Goal: Task Accomplishment & Management: Manage account settings

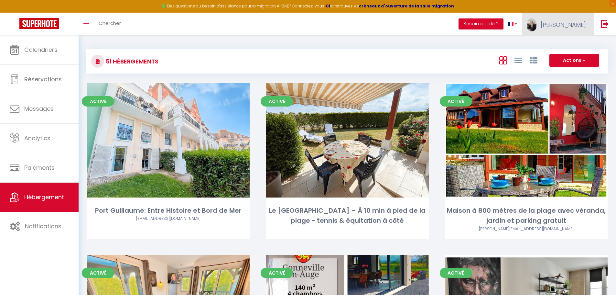
click at [569, 25] on span "[PERSON_NAME]" at bounding box center [563, 25] width 45 height 8
click at [567, 45] on link "Paramètres" at bounding box center [568, 44] width 48 height 11
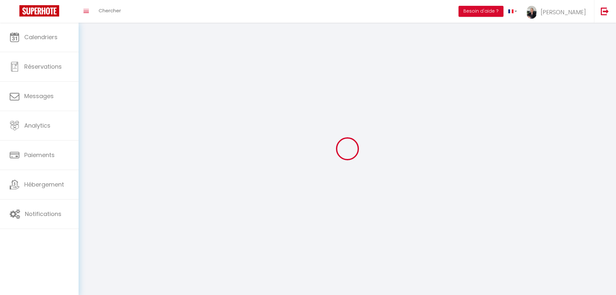
type input "[PERSON_NAME]"
type input "Prevost"
type input "0652749405"
type input "104 Bd [PERSON_NAME]"
type input "14000"
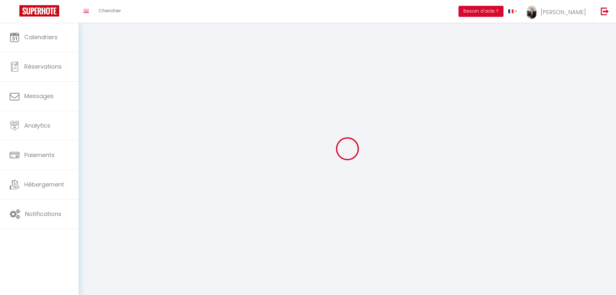
type input "Caen"
type input "3pedZ5VaAew6vSVlpFBrAyRGx"
type input "GEOsyq1aXXsHjscp97vpgz8VC"
select select "28"
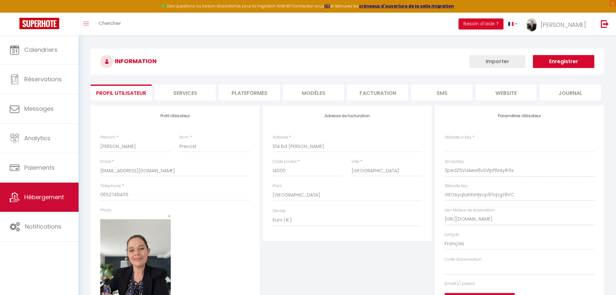
type input "3pedZ5VaAew6vSVlpFBrAyRGx"
type input "GEOsyq1aXXsHjscp97vpgz8VC"
type input "[URL][DOMAIN_NAME]"
select select "fr"
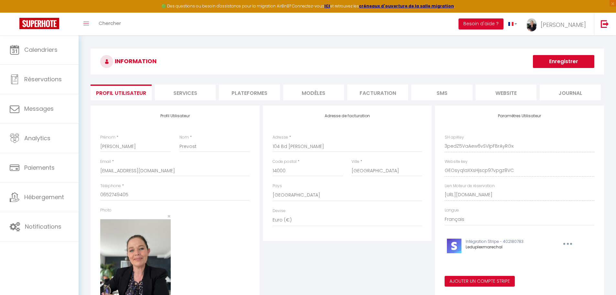
click at [260, 93] on li "Plateformes" at bounding box center [249, 92] width 61 height 16
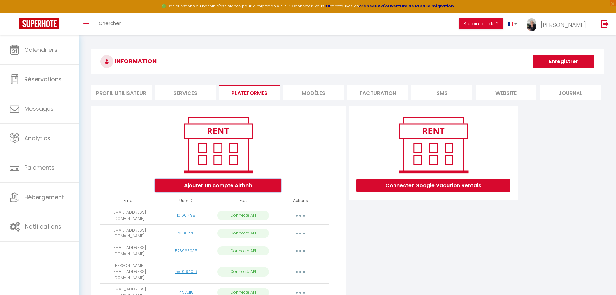
click at [218, 184] on button "Ajouter un compte Airbnb" at bounding box center [218, 185] width 126 height 13
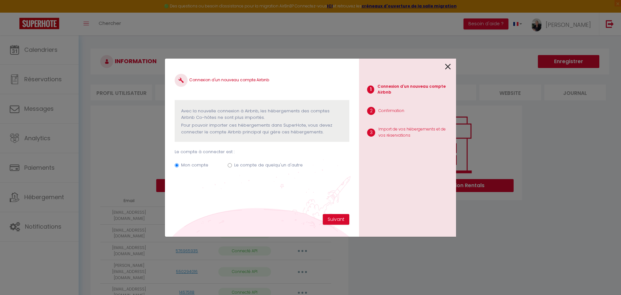
click at [230, 165] on input "Le compte de quelqu'un d'autre" at bounding box center [230, 165] width 4 height 4
radio input "true"
radio input "false"
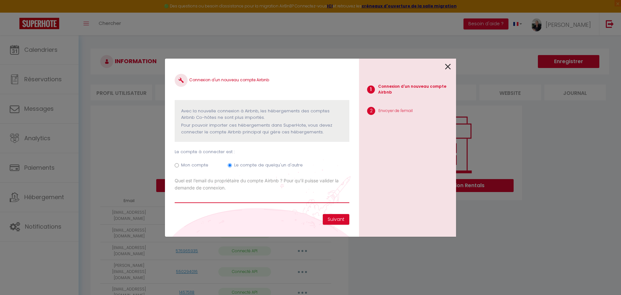
click at [218, 200] on input "Email connexion Airbnb" at bounding box center [262, 197] width 175 height 12
drag, startPoint x: 218, startPoint y: 200, endPoint x: 196, endPoint y: 196, distance: 22.7
click at [196, 196] on input "Email connexion Airbnb" at bounding box center [262, 197] width 175 height 12
drag, startPoint x: 198, startPoint y: 197, endPoint x: 191, endPoint y: 198, distance: 7.1
paste input "famille.lamart@hotmail.com"
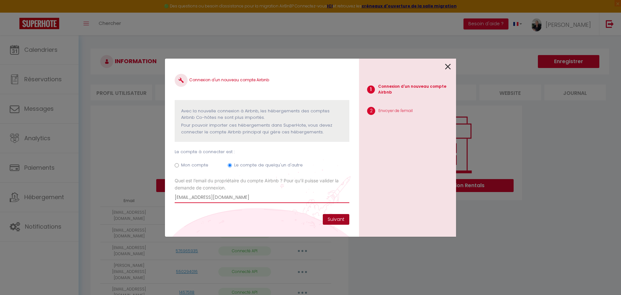
type input "famille.lamart@hotmail.com"
click at [332, 220] on button "Suivant" at bounding box center [336, 219] width 27 height 11
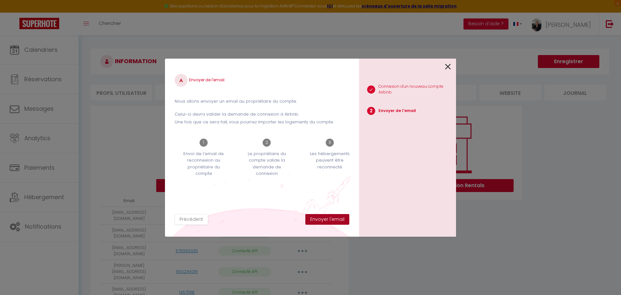
click at [329, 221] on button "Envoyer l'email" at bounding box center [327, 219] width 44 height 11
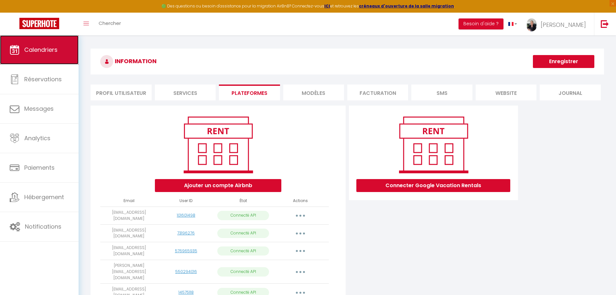
click at [39, 49] on span "Calendriers" at bounding box center [40, 50] width 33 height 8
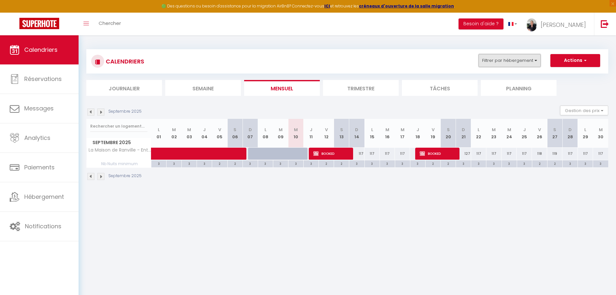
click at [532, 61] on button "Filtrer par hébergement" at bounding box center [510, 60] width 62 height 13
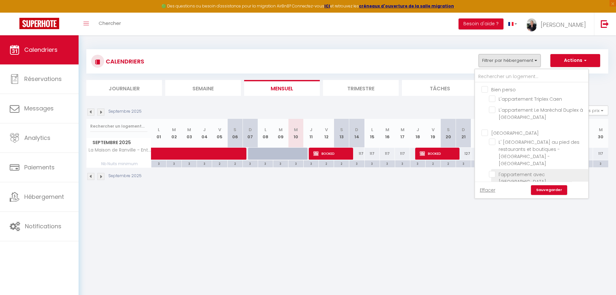
click at [492, 171] on input "l'appartement avec [GEOGRAPHIC_DATA][STREET_ADDRESS][PERSON_NAME]" at bounding box center [537, 174] width 97 height 6
checkbox input "true"
checkbox input "false"
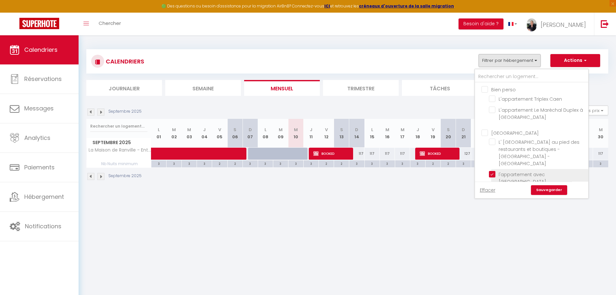
checkbox input "false"
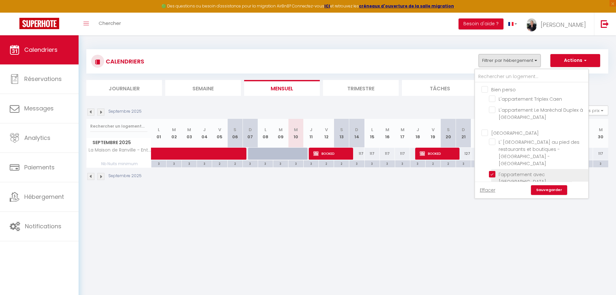
checkbox input "false"
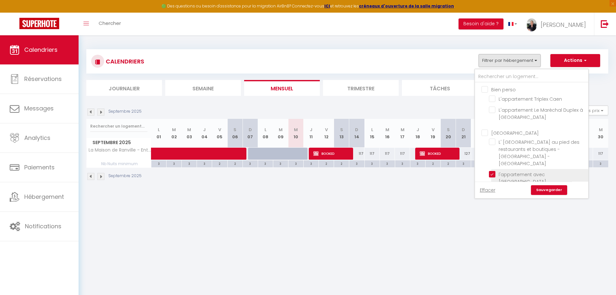
checkbox input "false"
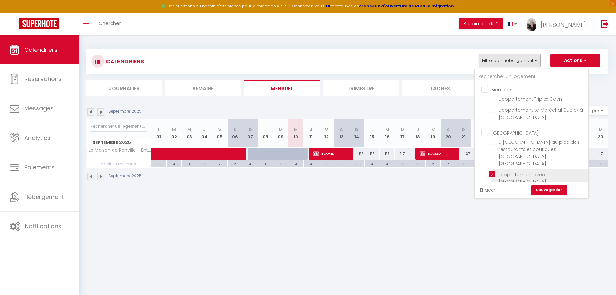
checkbox input "false"
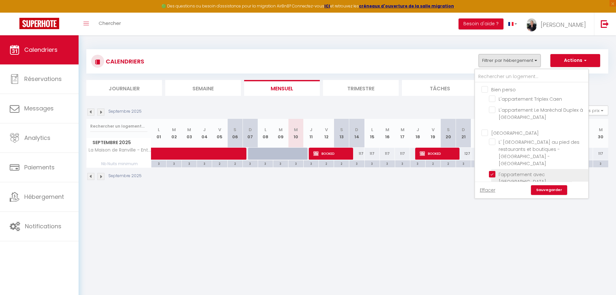
checkbox input "false"
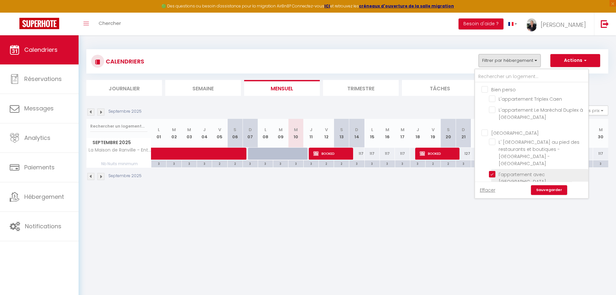
checkbox input "false"
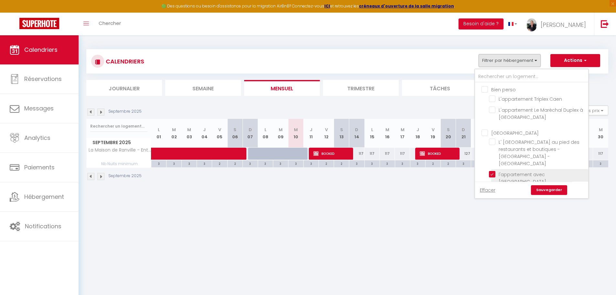
checkbox input "false"
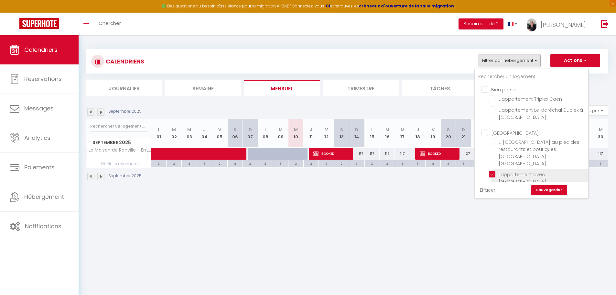
checkbox input "false"
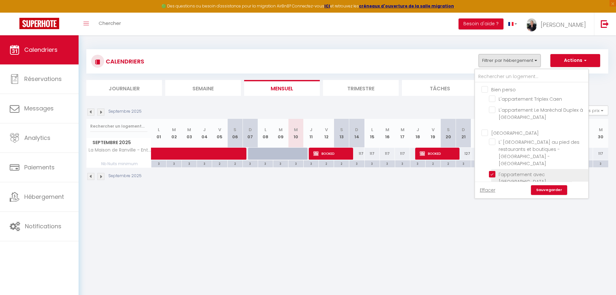
checkbox input "false"
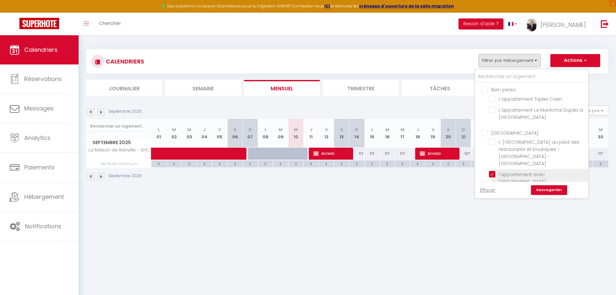
checkbox input "false"
click at [545, 192] on link "Sauvegarder" at bounding box center [549, 190] width 36 height 10
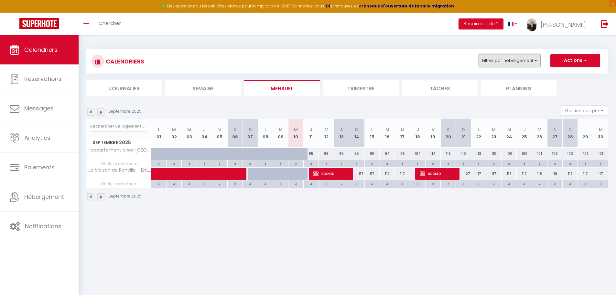
click at [533, 62] on button "Filtrer par hébergement" at bounding box center [510, 60] width 62 height 13
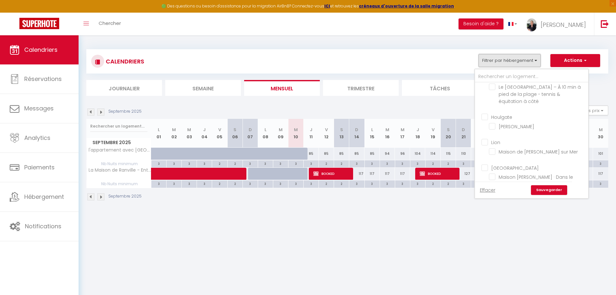
scroll to position [966, 0]
click at [493, 209] on input "La Maison de Ranville - Entre [GEOGRAPHIC_DATA] & [GEOGRAPHIC_DATA] avec jardin…" at bounding box center [537, 212] width 97 height 6
checkbox input "false"
click at [542, 191] on link "Sauvegarder" at bounding box center [549, 190] width 36 height 10
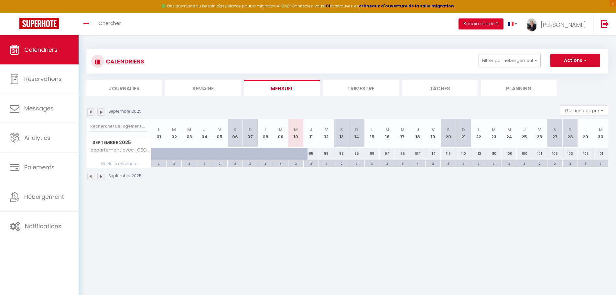
click at [371, 88] on li "Trimestre" at bounding box center [361, 88] width 76 height 16
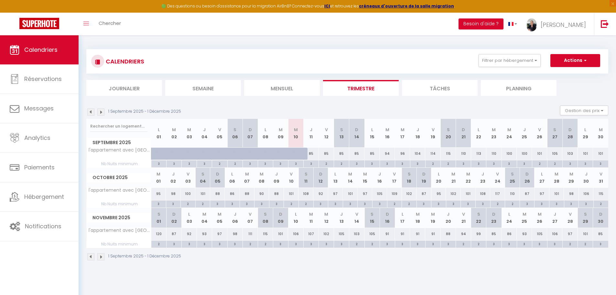
click at [100, 114] on img at bounding box center [100, 111] width 7 height 7
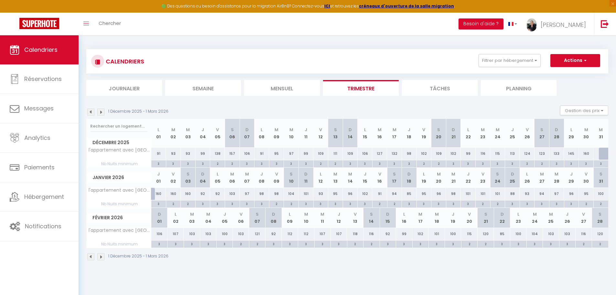
click at [100, 114] on img at bounding box center [100, 111] width 7 height 7
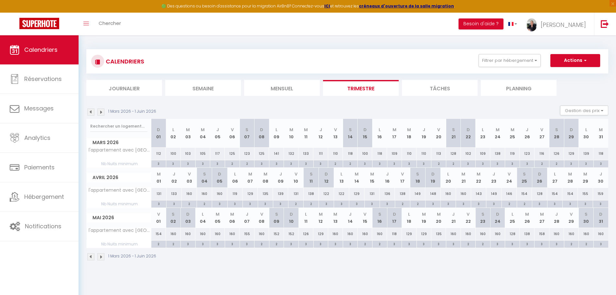
click at [100, 115] on img at bounding box center [100, 111] width 7 height 7
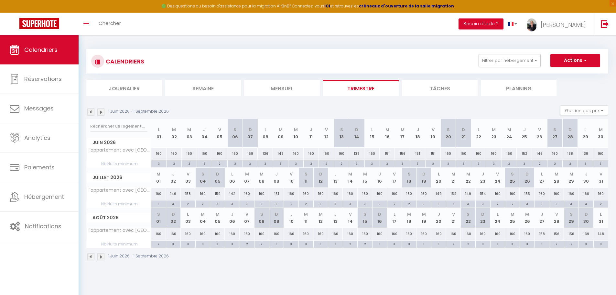
click at [92, 113] on img at bounding box center [90, 111] width 7 height 7
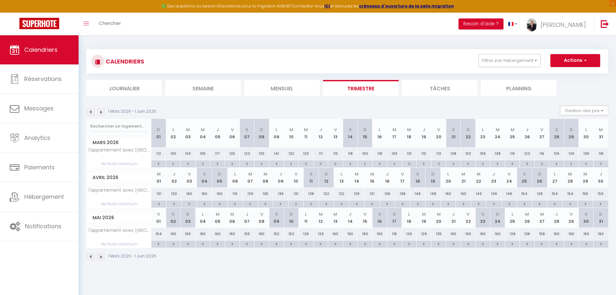
click at [92, 113] on img at bounding box center [90, 111] width 7 height 7
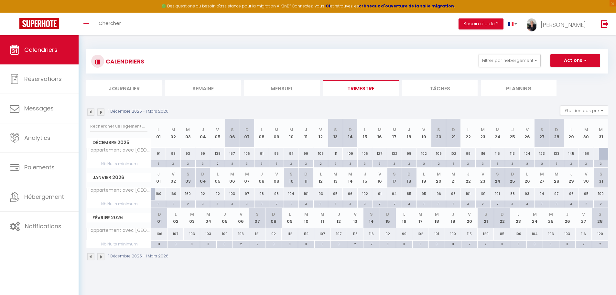
click at [92, 113] on img at bounding box center [90, 111] width 7 height 7
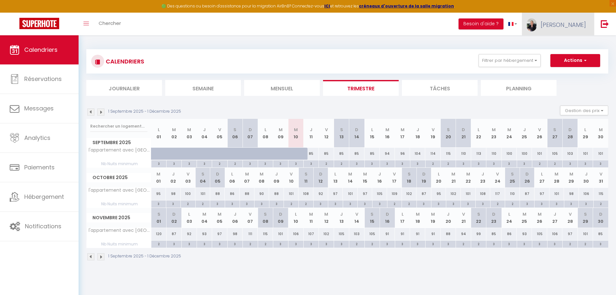
drag, startPoint x: 196, startPoint y: 274, endPoint x: 572, endPoint y: 27, distance: 449.3
click at [572, 27] on span "[PERSON_NAME]" at bounding box center [563, 25] width 45 height 8
click at [568, 47] on link "Paramètres" at bounding box center [568, 44] width 48 height 11
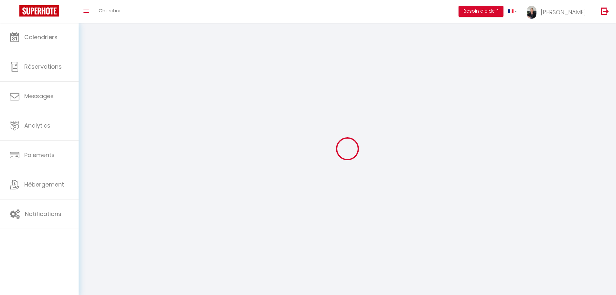
type input "[PERSON_NAME]"
type input "Prevost"
type input "0652749405"
type input "104 Bd [PERSON_NAME]"
type input "14000"
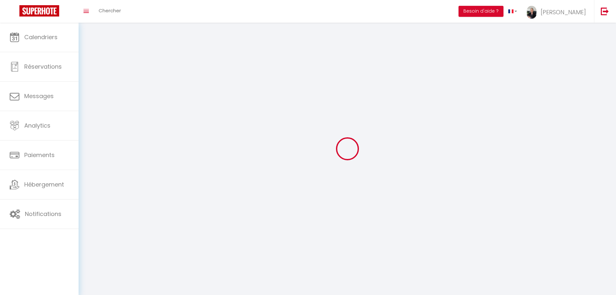
type input "[GEOGRAPHIC_DATA]"
type input "3pedZ5VaAew6vSVlpFBrAyRGx"
type input "GEOsyq1aXXsHjscp97vpgz8VC"
type input "[URL][DOMAIN_NAME]"
select select "28"
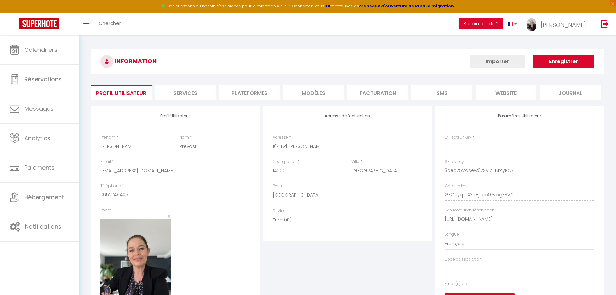
type input "3pedZ5VaAew6vSVlpFBrAyRGx"
type input "GEOsyq1aXXsHjscp97vpgz8VC"
type input "[URL][DOMAIN_NAME]"
select select "fr"
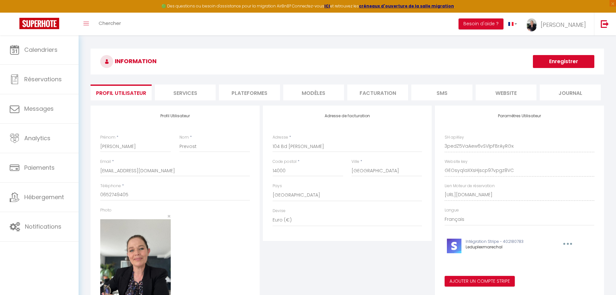
click at [262, 92] on li "Plateformes" at bounding box center [249, 92] width 61 height 16
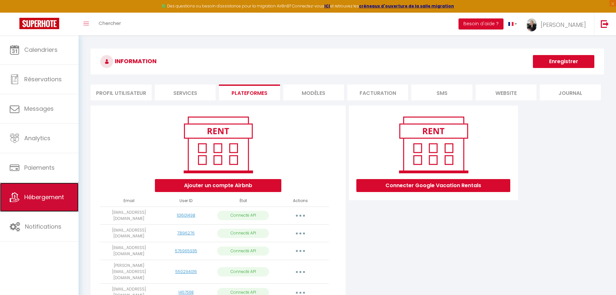
click at [36, 194] on span "Hébergement" at bounding box center [44, 197] width 40 height 8
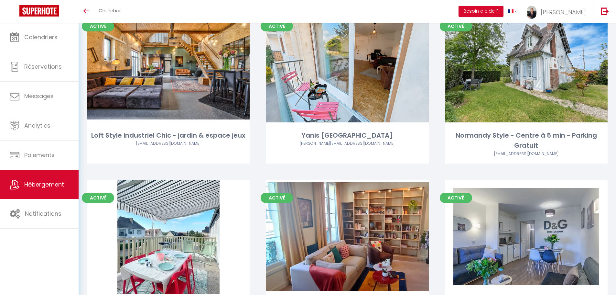
scroll to position [2660, 0]
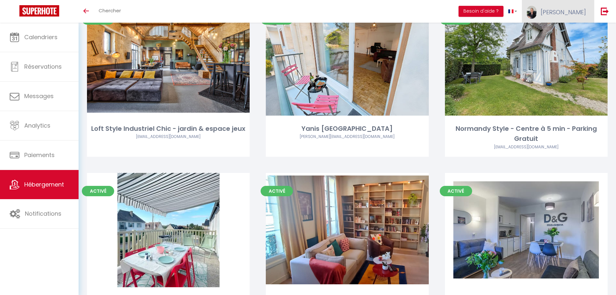
click at [576, 14] on span "[PERSON_NAME]" at bounding box center [563, 12] width 45 height 8
click at [568, 34] on link "Paramètres" at bounding box center [568, 32] width 48 height 11
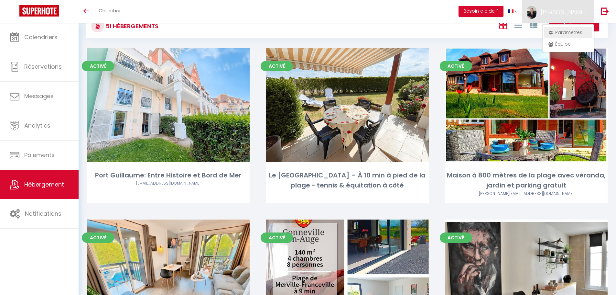
select select "fr"
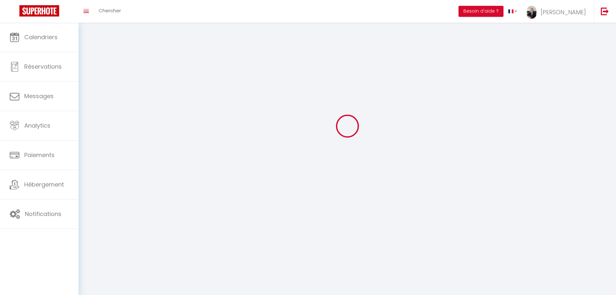
type input "[PERSON_NAME]"
type input "Prevost"
type input "0652749405"
type input "104 Bd Maréchal Leclerc"
type input "14000"
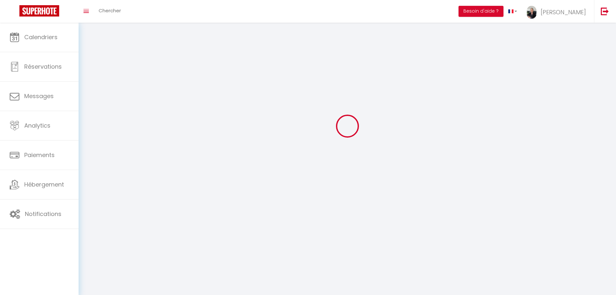
type input "Caen"
type input "3pedZ5VaAew6vSVlpFBrAyRGx"
type input "GEOsyq1aXXsHjscp97vpgz8VC"
type input "https://app.superhote.com/#/get-available-rentals/GEOsyq1aXXsHjscp97vpgz8VC"
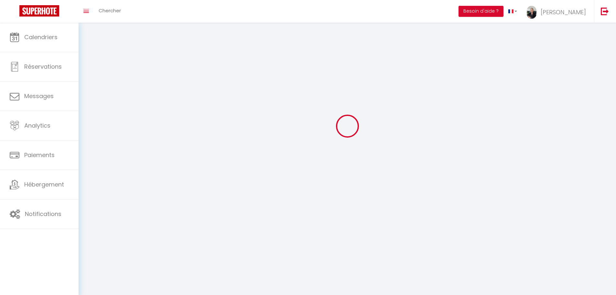
select select "28"
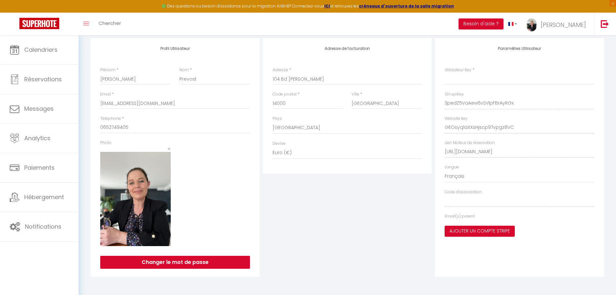
type input "3pedZ5VaAew6vSVlpFBrAyRGx"
type input "GEOsyq1aXXsHjscp97vpgz8VC"
type input "[URL][DOMAIN_NAME]"
select select "fr"
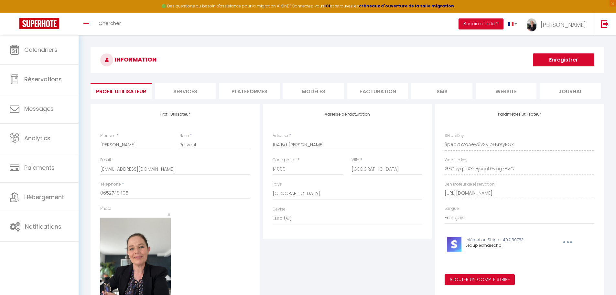
scroll to position [0, 0]
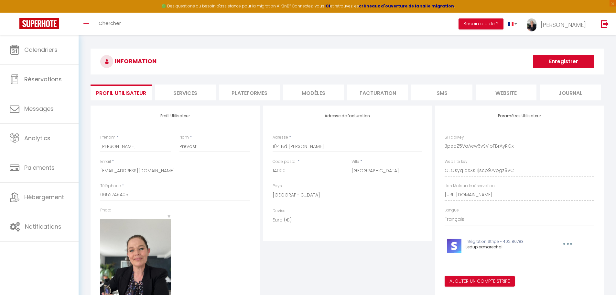
click at [258, 93] on li "Plateformes" at bounding box center [249, 92] width 61 height 16
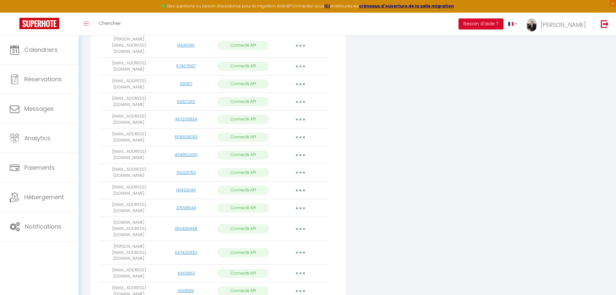
scroll to position [563, 0]
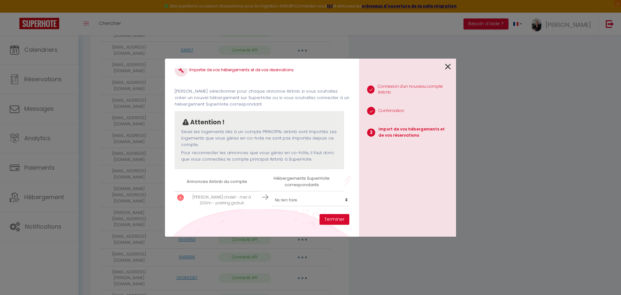
scroll to position [21, 0]
click at [290, 194] on select "Créer un nouvel hébergement Ne rien faire Port Guillaume: Entre Histoire et Bor…" at bounding box center [312, 200] width 80 height 12
select select "create_new"
click at [272, 194] on select "Créer un nouvel hébergement Ne rien faire Port Guillaume: Entre Histoire et Bor…" at bounding box center [312, 200] width 80 height 12
click at [332, 220] on button "Terminer" at bounding box center [335, 219] width 30 height 11
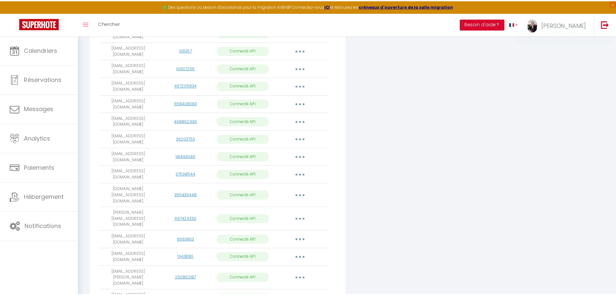
scroll to position [563, 0]
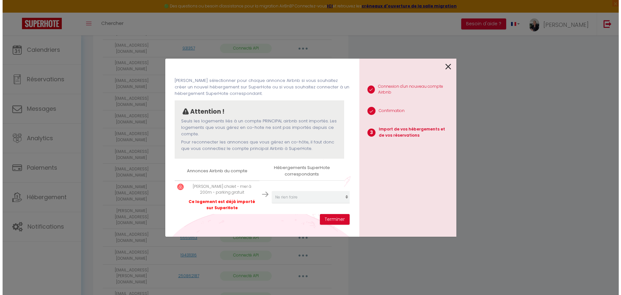
scroll to position [561, 0]
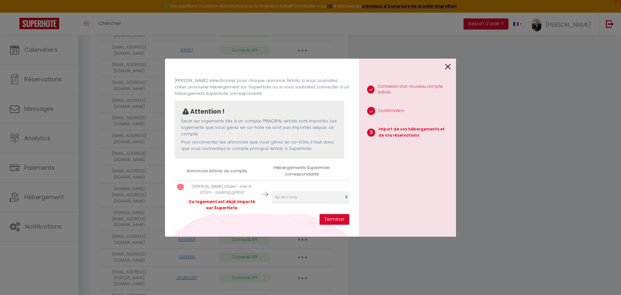
select select
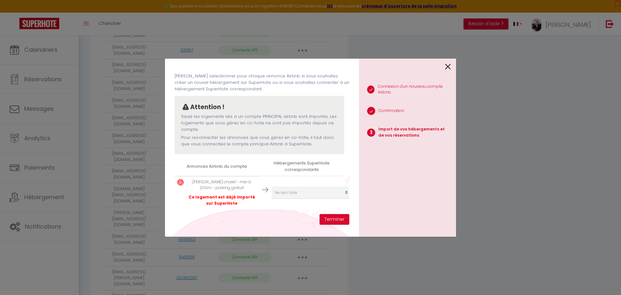
scroll to position [36, 0]
click at [448, 64] on icon at bounding box center [448, 67] width 6 height 10
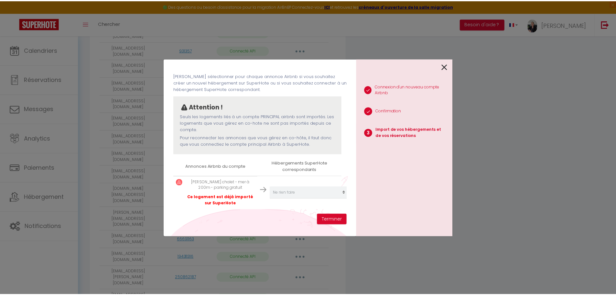
scroll to position [563, 0]
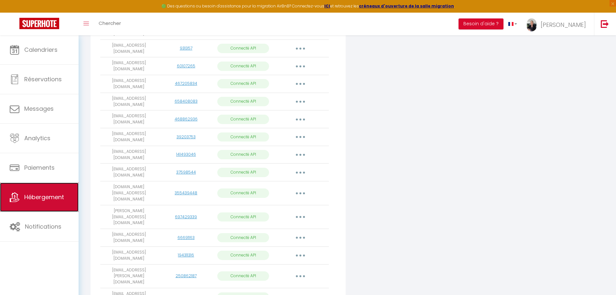
click at [34, 194] on span "Hébergement" at bounding box center [44, 197] width 40 height 8
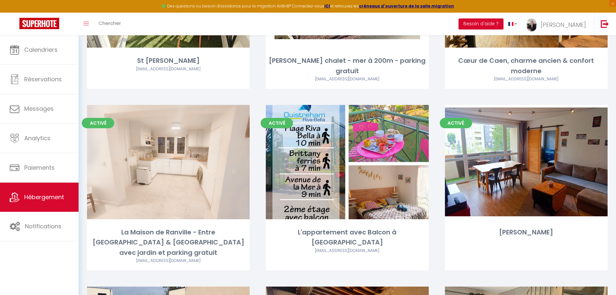
scroll to position [1711, 0]
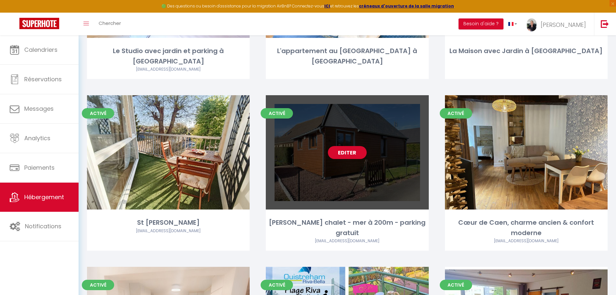
click at [347, 146] on link "Editer" at bounding box center [347, 152] width 39 height 13
select select "3"
select select "2"
select select "1"
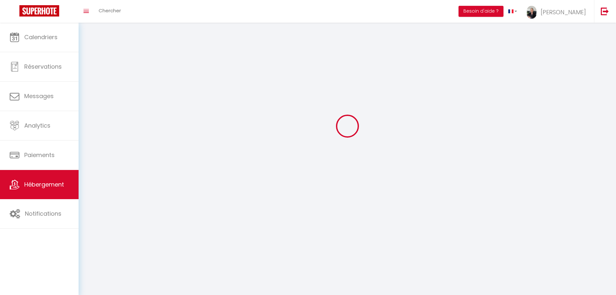
select select
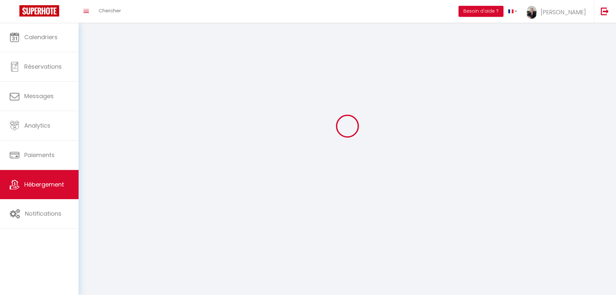
checkbox input "false"
select select
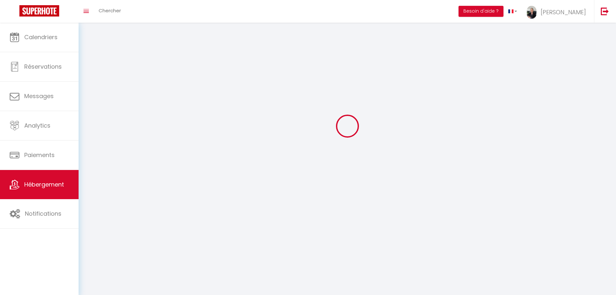
select select
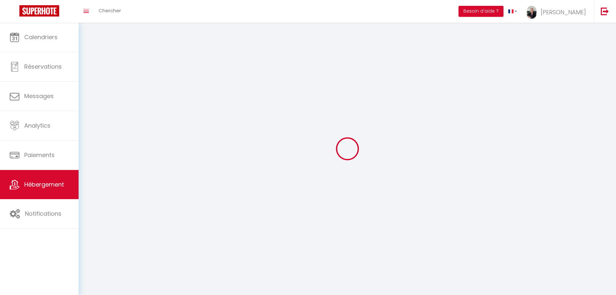
select select
checkbox input "false"
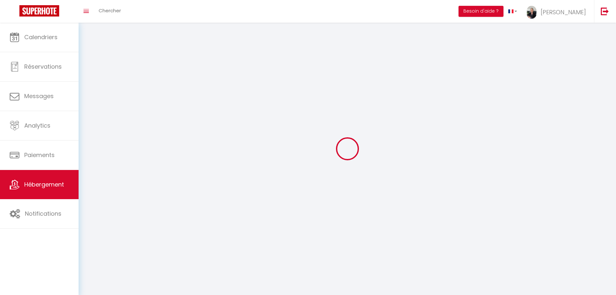
select select
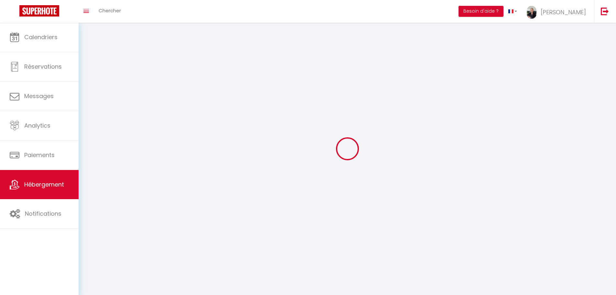
select select
checkbox input "false"
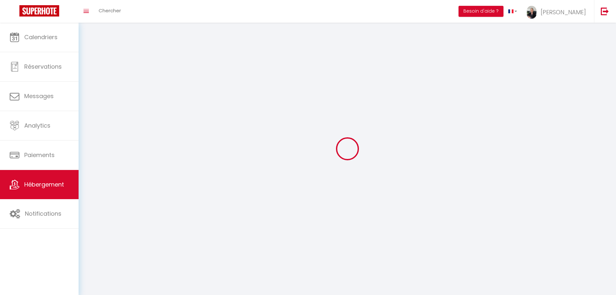
checkbox input "false"
select select
select select "28"
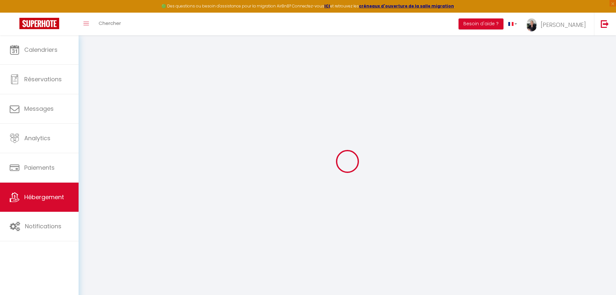
select select
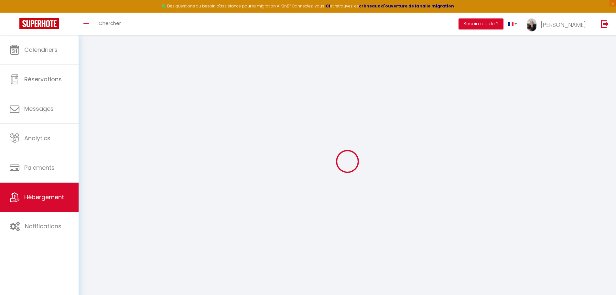
select select
checkbox input "false"
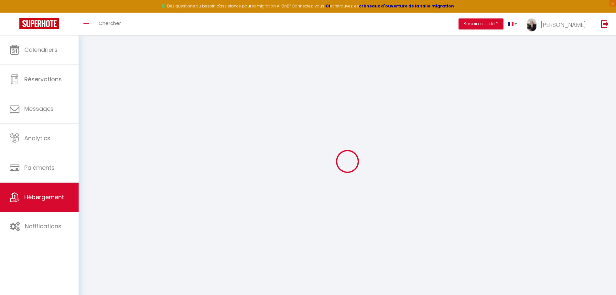
select select
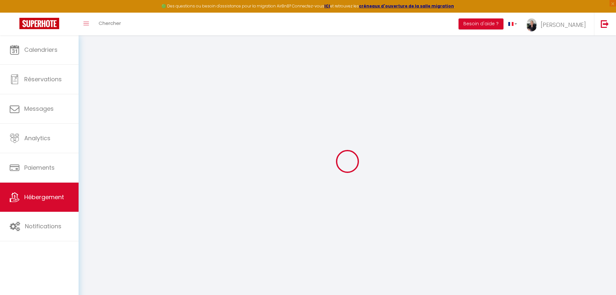
select select
checkbox input "false"
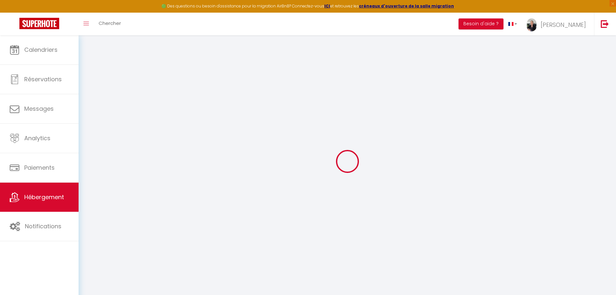
checkbox input "false"
select select
type input "Mickael Chalet Merville · Chaleureux chalet - mer à 200m - parking gratuit"
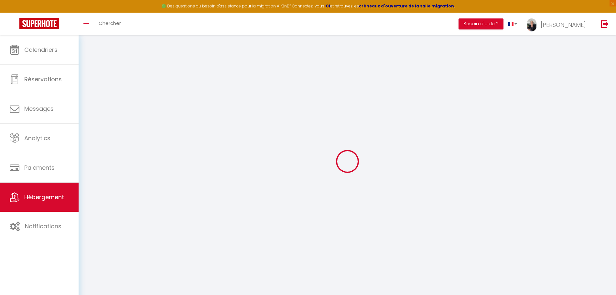
select select "houses"
select select "6"
select select "2"
type input "104"
type input "50"
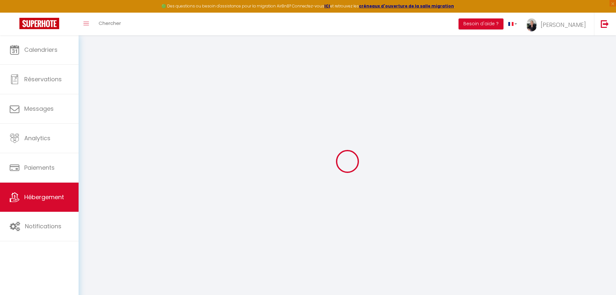
select select
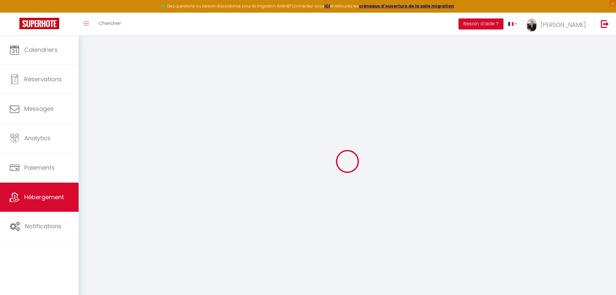
type input "Le Clos des Dunes"
type input "14810"
type input "[GEOGRAPHIC_DATA]-[GEOGRAPHIC_DATA]-[GEOGRAPHIC_DATA]"
type input "[EMAIL_ADDRESS][DOMAIN_NAME]"
select select
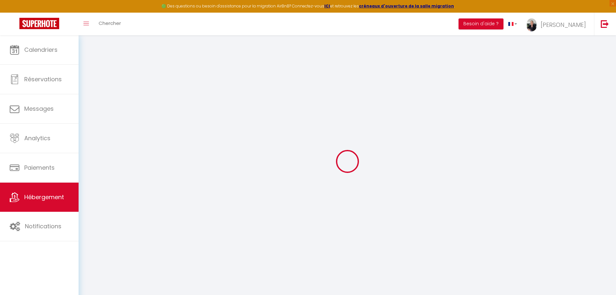
checkbox input "false"
type input "0"
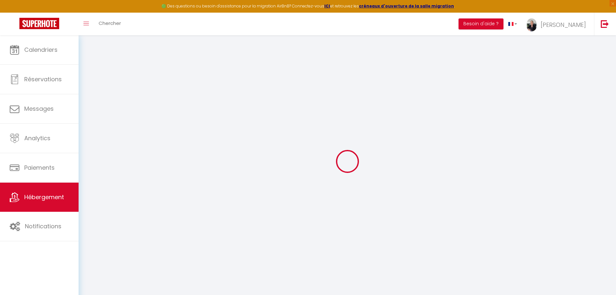
type input "0"
select select
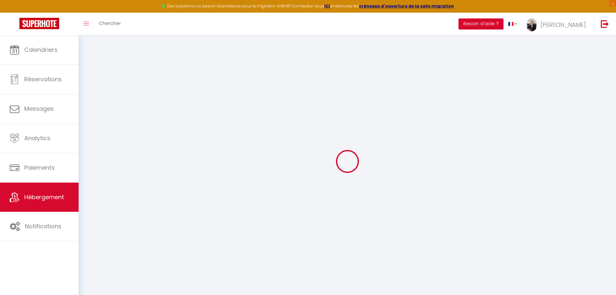
select select
checkbox input "false"
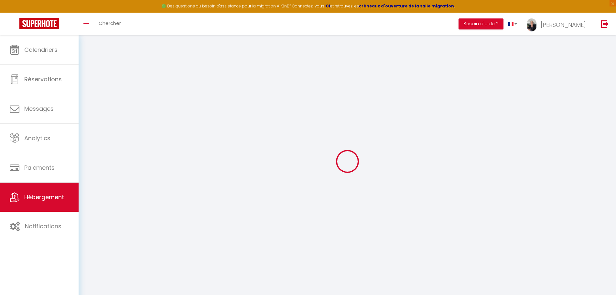
checkbox input "false"
select select
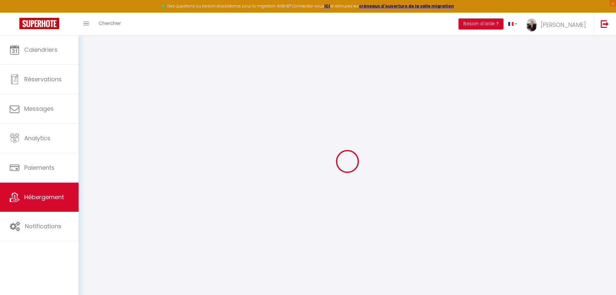
select select
checkbox input "false"
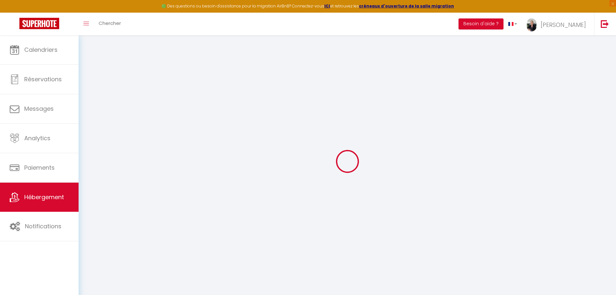
checkbox input "false"
select select
checkbox input "false"
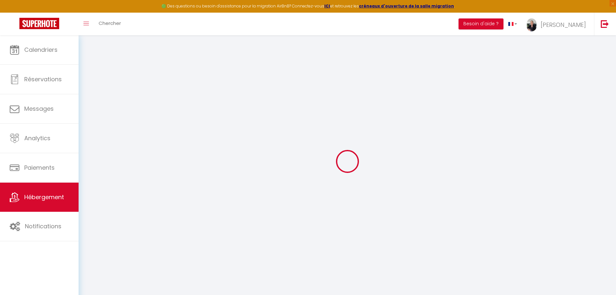
checkbox input "false"
select select "17:00"
select select "23:45"
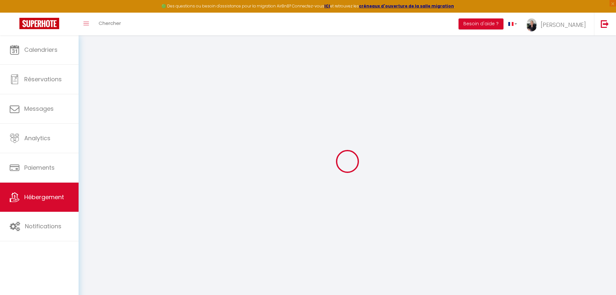
select select "10:00"
select select "30"
select select "120"
select select
checkbox input "false"
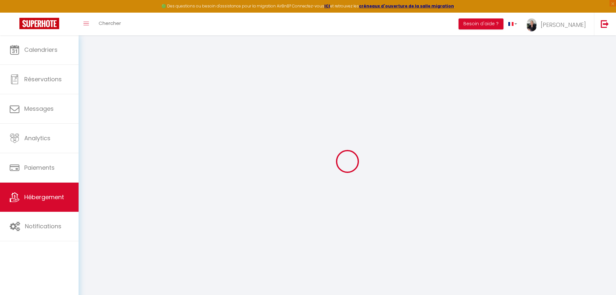
checkbox input "false"
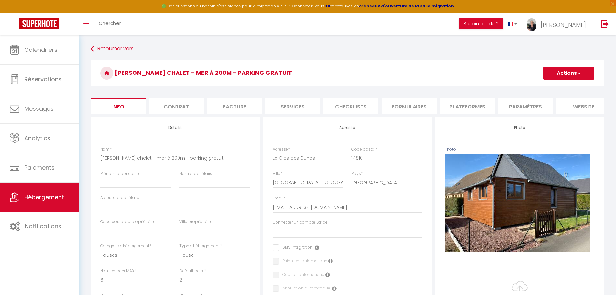
select select
checkbox input "false"
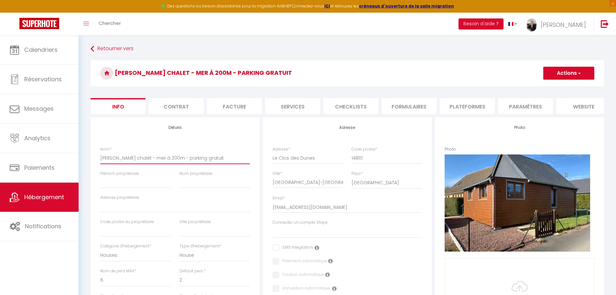
drag, startPoint x: 154, startPoint y: 163, endPoint x: 88, endPoint y: 167, distance: 65.8
click at [88, 167] on div "Retourner vers Mickael Chalet Merville · Chaleureux chalet - mer à 200m - parki…" at bounding box center [347, 298] width 522 height 510
type input "Chaleureux chalet - mer à 200m - parking gratuit"
select select
checkbox input "false"
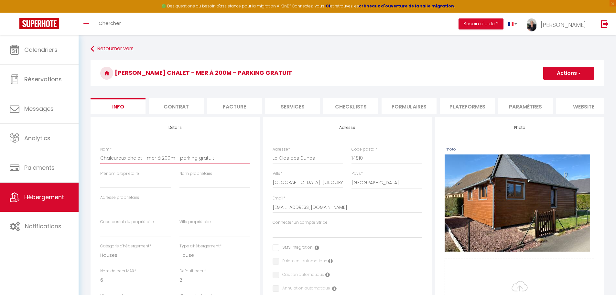
checkbox input "false"
type input "Chaleureux chalet - mer à 200m - parking gratuit"
click at [112, 187] on input "Prénom propriétaire" at bounding box center [135, 182] width 71 height 12
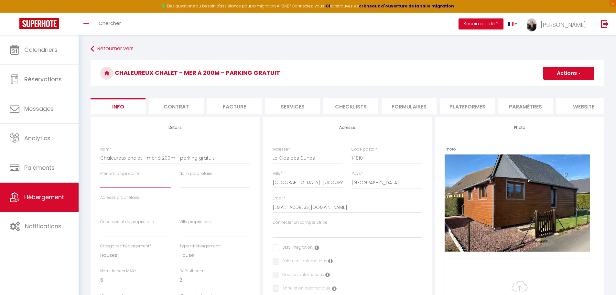
type input "M"
select select
checkbox input "false"
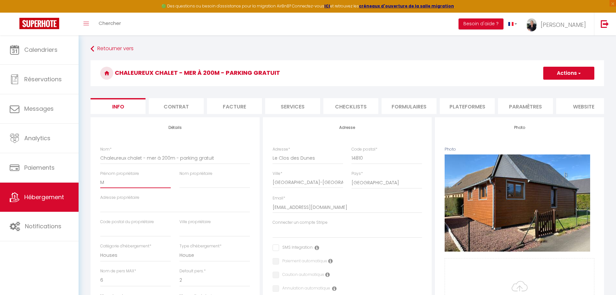
checkbox input "false"
type input "Mi"
select select
checkbox input "false"
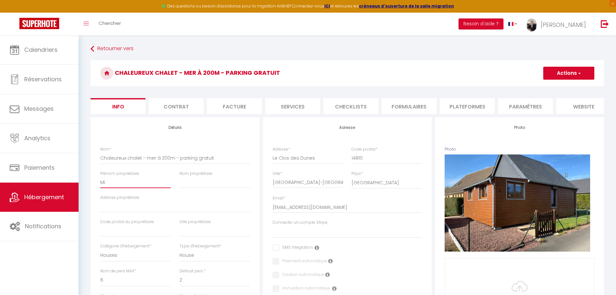
checkbox input "false"
type input "Mic"
select select
checkbox input "false"
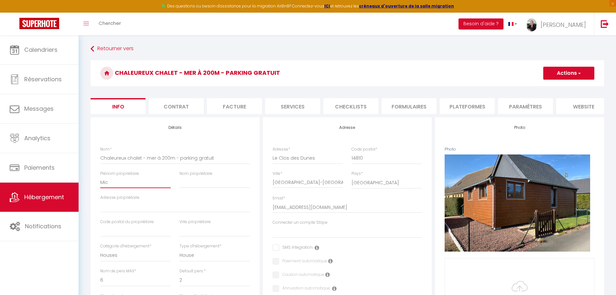
checkbox input "false"
type input "Mick"
select select
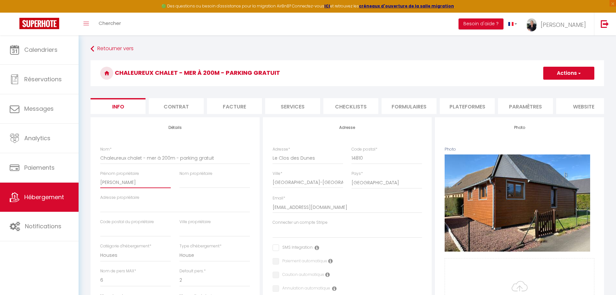
checkbox input "false"
type input "Micka"
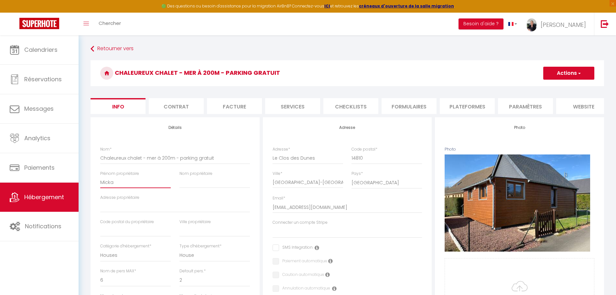
select select
checkbox input "false"
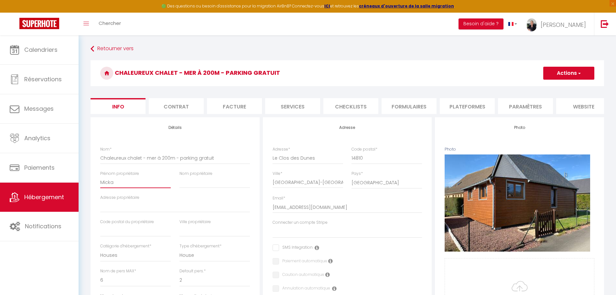
type input "Mickae"
select select
checkbox input "false"
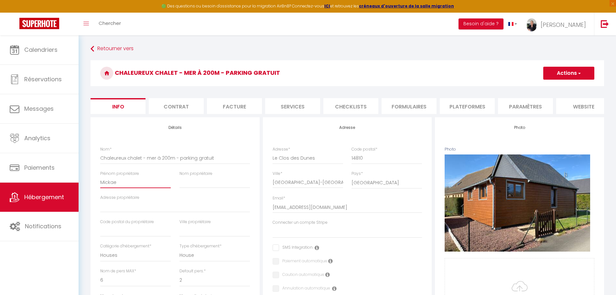
checkbox input "false"
type input "[PERSON_NAME]"
select select
checkbox input "false"
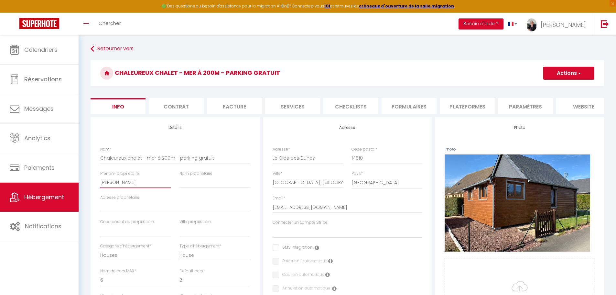
checkbox input "false"
type input "[PERSON_NAME]"
select select
checkbox input "false"
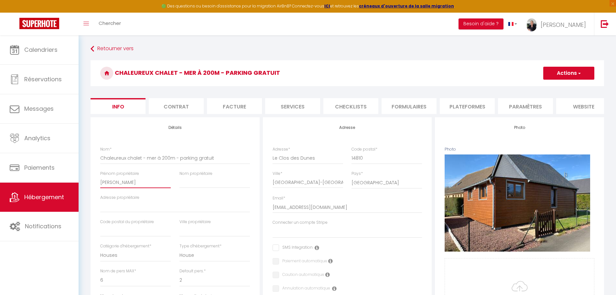
checkbox input "false"
type input "[PERSON_NAME]"
click at [126, 209] on input "Adresse propriétaire" at bounding box center [175, 207] width 150 height 12
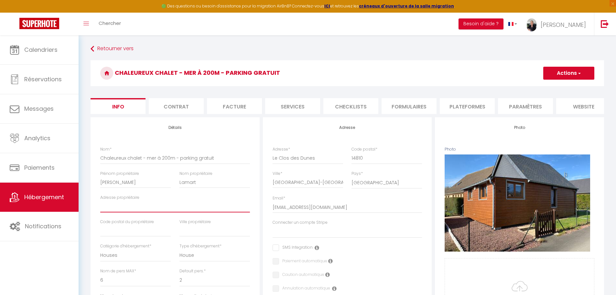
click at [113, 210] on input "Adresse propriétaire" at bounding box center [175, 207] width 150 height 12
click at [116, 212] on input "Adresse propriétaire" at bounding box center [175, 207] width 150 height 12
paste input "15 Rte de Montmort, 51270 Corribert"
click at [124, 234] on input "text" at bounding box center [135, 231] width 71 height 12
drag, startPoint x: 181, startPoint y: 212, endPoint x: 152, endPoint y: 212, distance: 28.5
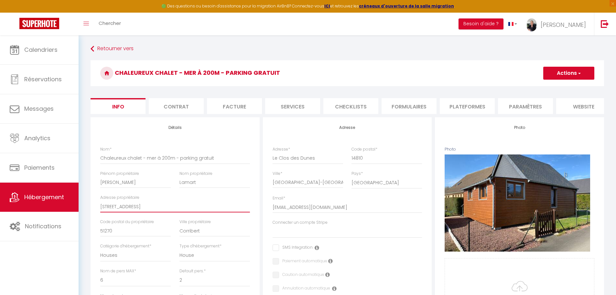
click at [152, 212] on input "15 Rte de Montmort, 51270 Corribert" at bounding box center [175, 207] width 150 height 12
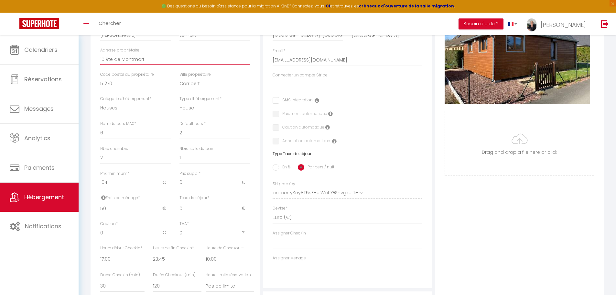
scroll to position [162, 0]
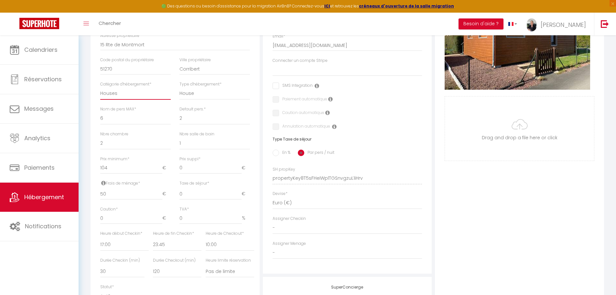
click at [115, 97] on select "Apartments Houses Secondary units Unique Homes BNB Others" at bounding box center [135, 93] width 71 height 12
click at [196, 99] on select "House Cabin Villa Townhouse Cottage Bungalow Earthhouse Houseboat Hut Farm Stay…" at bounding box center [215, 93] width 71 height 12
click at [180, 92] on select "House Cabin Villa Townhouse Cottage Bungalow Earthhouse Houseboat Hut Farm Stay…" at bounding box center [215, 93] width 71 height 12
click at [276, 156] on input "En %" at bounding box center [276, 152] width 6 height 6
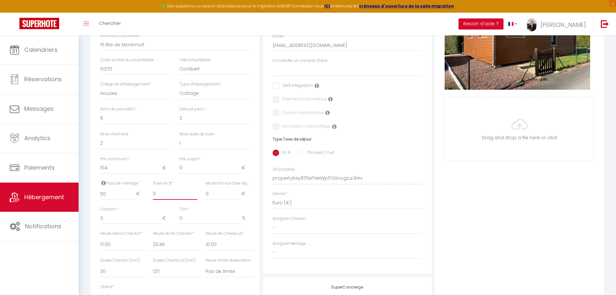
click at [143, 197] on div "Frais de ménage * 50 € Taxe de séjour * 0 € Taxe en % * 0 Montant max taxe séjo…" at bounding box center [175, 193] width 158 height 26
click at [220, 200] on input "0" at bounding box center [224, 194] width 36 height 12
drag, startPoint x: 115, startPoint y: 222, endPoint x: 95, endPoint y: 222, distance: 19.7
click at [95, 222] on div "Détails Nom * Chaleureux chalet - mer à 200m - parking gratuit Prénom propriéta…" at bounding box center [175, 148] width 169 height 386
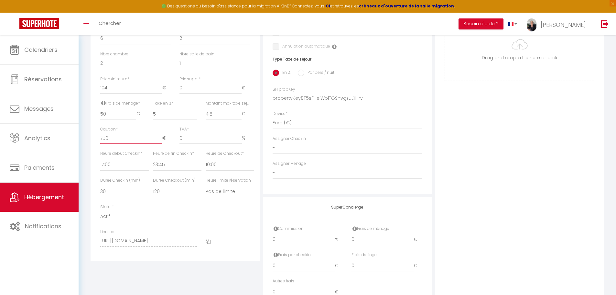
scroll to position [280, 0]
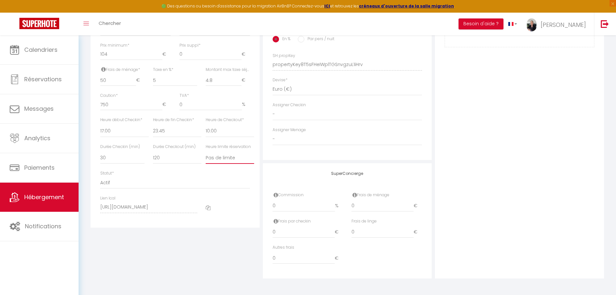
click at [219, 159] on select "Pas de limite 01:00 02:00 03:00 04:00 05:00 06:00 07:00 08:00 09:00 10:00 11:00…" at bounding box center [230, 157] width 49 height 12
click at [206, 151] on select "Pas de limite 01:00 02:00 03:00 04:00 05:00 06:00 07:00 08:00 09:00 10:00 11:00…" at bounding box center [230, 157] width 49 height 12
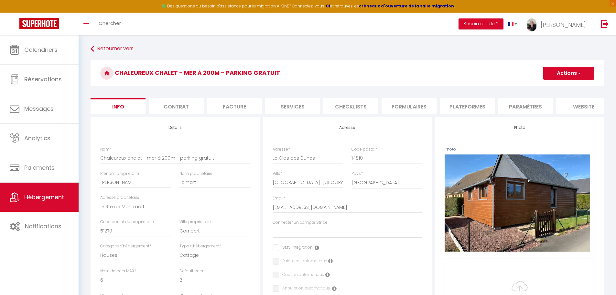
scroll to position [162, 0]
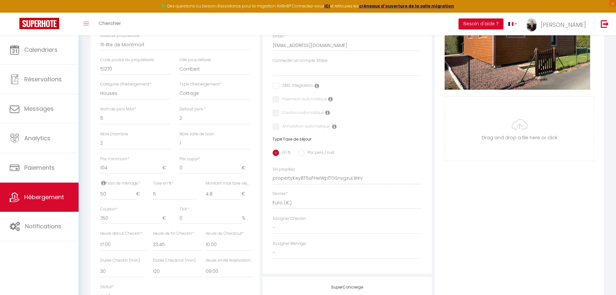
click at [277, 89] on input "checkbox" at bounding box center [293, 85] width 40 height 6
click at [295, 75] on select "Leduplexmarechal" at bounding box center [348, 70] width 150 height 12
click at [273, 69] on select "Leduplexmarechal" at bounding box center [348, 70] width 150 height 12
click at [279, 117] on label "Caution automatique" at bounding box center [301, 113] width 45 height 7
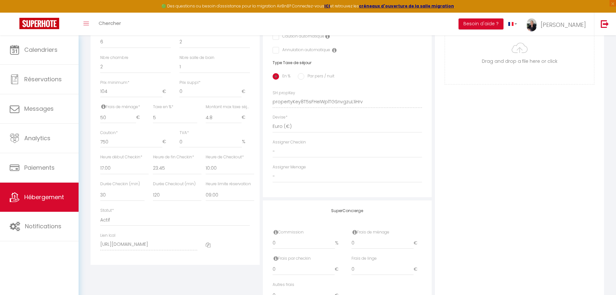
scroll to position [280, 0]
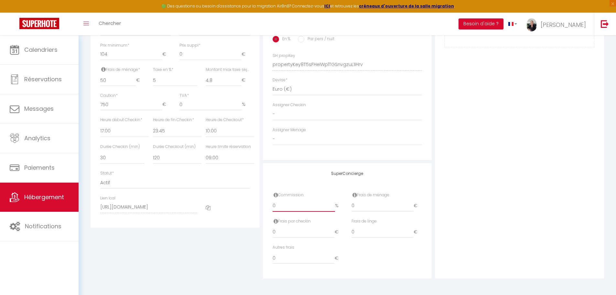
drag, startPoint x: 297, startPoint y: 207, endPoint x: 267, endPoint y: 207, distance: 30.7
click at [267, 207] on div "SuperConcierge Commission 0 % Frais de ménage 0 € Frais par checkin 0 € Frais d…" at bounding box center [347, 220] width 169 height 115
click at [378, 205] on input "0" at bounding box center [383, 206] width 62 height 12
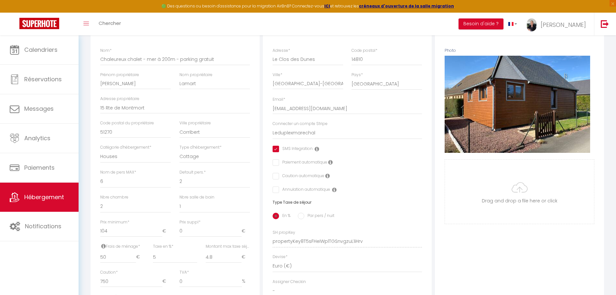
scroll to position [0, 0]
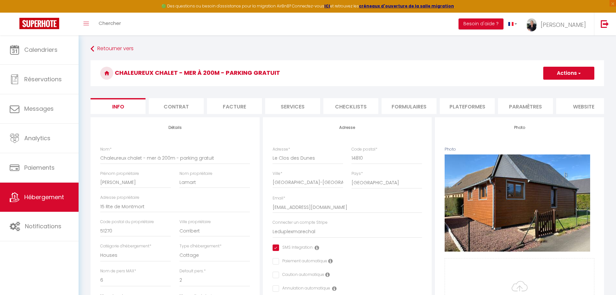
click at [564, 74] on button "Actions" at bounding box center [568, 73] width 51 height 13
click at [548, 87] on input "Enregistrer" at bounding box center [543, 87] width 24 height 6
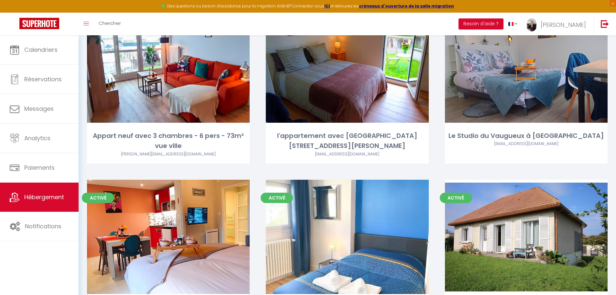
scroll to position [1617, 0]
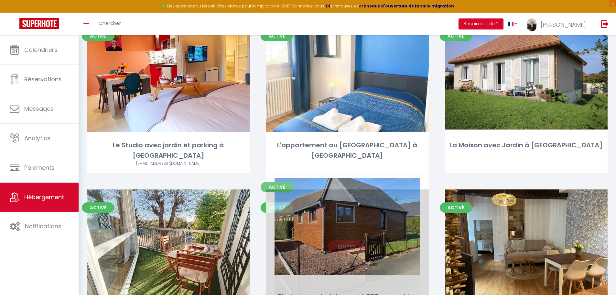
click at [342, 240] on link "Editer" at bounding box center [347, 246] width 39 height 13
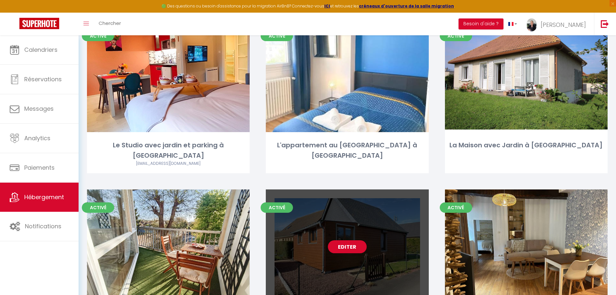
click at [342, 240] on link "Editer" at bounding box center [347, 246] width 39 height 13
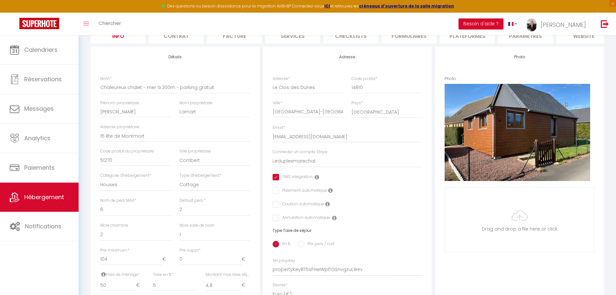
scroll to position [76, 0]
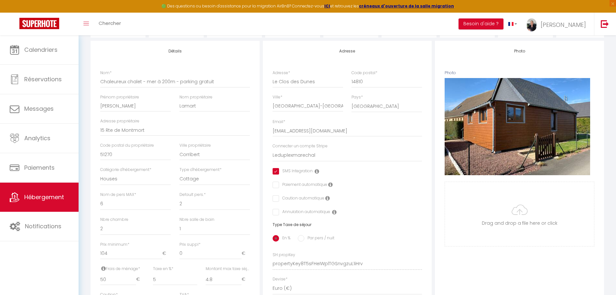
click at [277, 202] on input "checkbox" at bounding box center [275, 198] width 4 height 6
drag, startPoint x: 187, startPoint y: 257, endPoint x: 175, endPoint y: 257, distance: 12.0
click at [175, 257] on div "Prix minimum * 104 € Prix suppl * 0 €" at bounding box center [175, 253] width 158 height 24
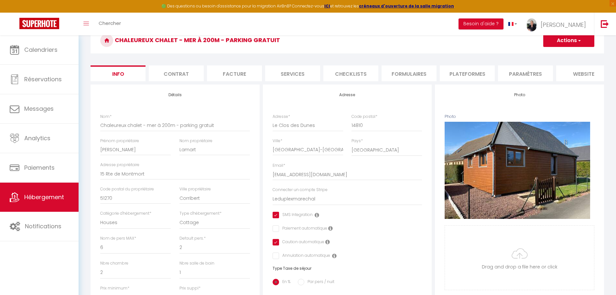
scroll to position [0, 0]
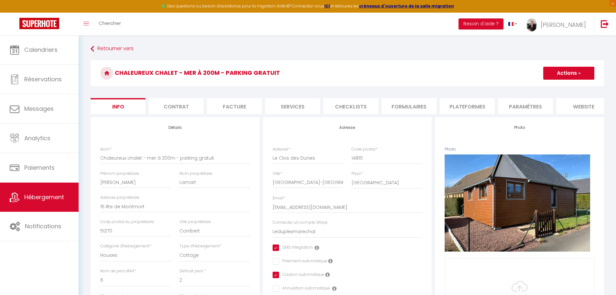
click at [572, 74] on button "Actions" at bounding box center [568, 73] width 51 height 13
click at [548, 88] on input "Enregistrer" at bounding box center [543, 87] width 24 height 6
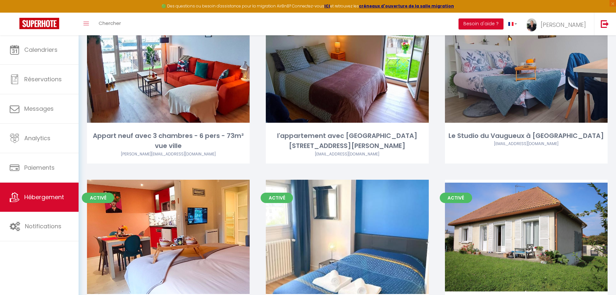
scroll to position [1617, 0]
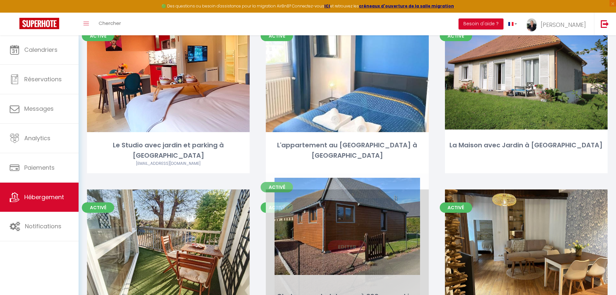
click at [349, 240] on link "Editer" at bounding box center [347, 246] width 39 height 13
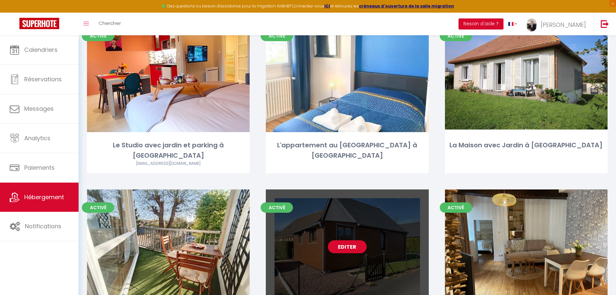
click at [346, 240] on link "Editer" at bounding box center [347, 246] width 39 height 13
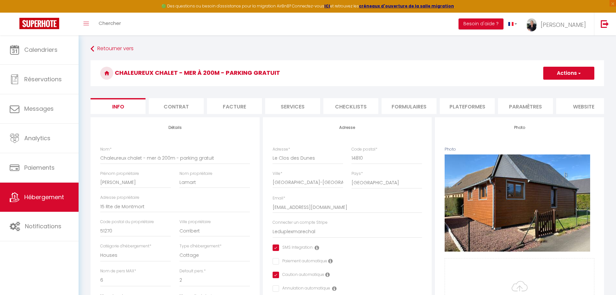
click at [172, 107] on li "Contrat" at bounding box center [176, 106] width 55 height 16
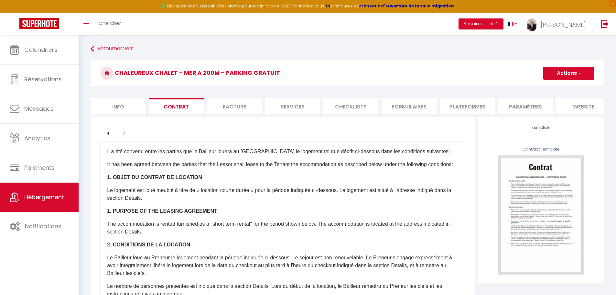
click at [230, 106] on li "Facture" at bounding box center [234, 106] width 55 height 16
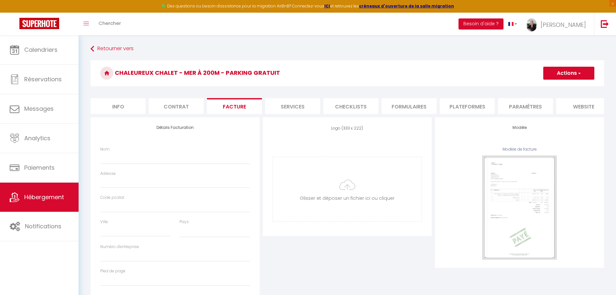
click at [293, 107] on li "Services" at bounding box center [292, 106] width 55 height 16
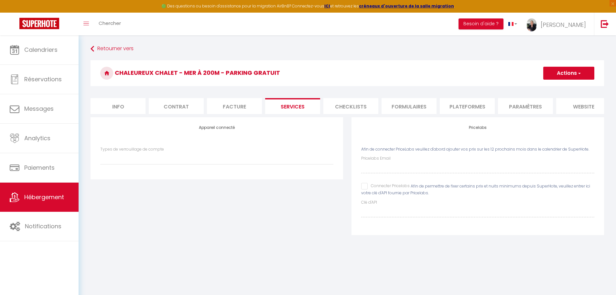
click at [350, 109] on li "Checklists" at bounding box center [350, 106] width 55 height 16
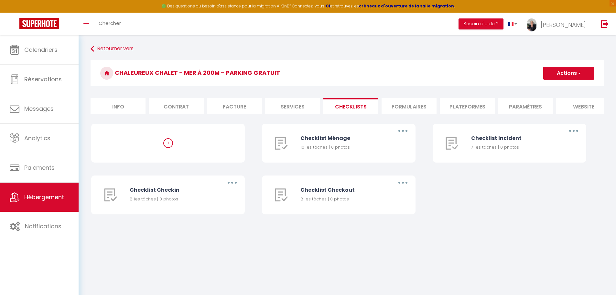
click at [396, 108] on li "Formulaires" at bounding box center [409, 106] width 55 height 16
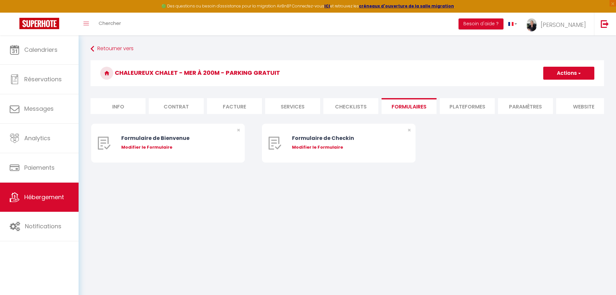
click at [459, 110] on li "Plateformes" at bounding box center [467, 106] width 55 height 16
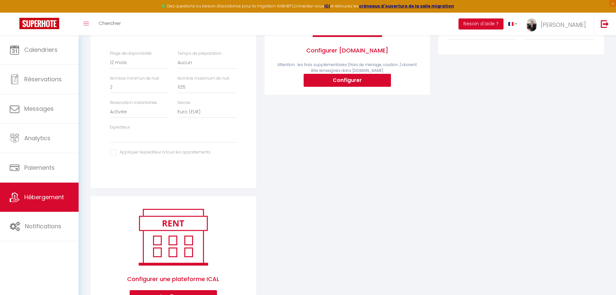
scroll to position [162, 0]
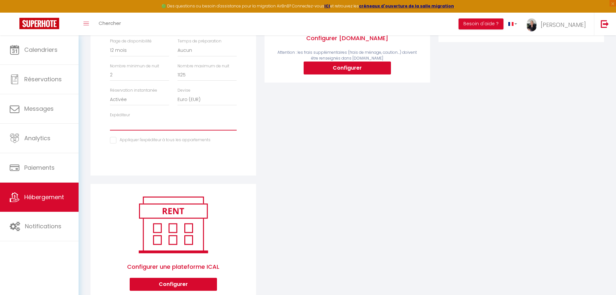
click at [129, 129] on select "sophie.prevost68@sfr.fr sebastiencolzato@gmail.com xdufour8@gmail.com steven.da…" at bounding box center [173, 124] width 127 height 12
click at [110, 123] on select "sophie.prevost68@sfr.fr sebastiencolzato@gmail.com xdufour8@gmail.com steven.da…" at bounding box center [173, 124] width 127 height 12
click at [114, 143] on input "checkbox" at bounding box center [160, 140] width 101 height 6
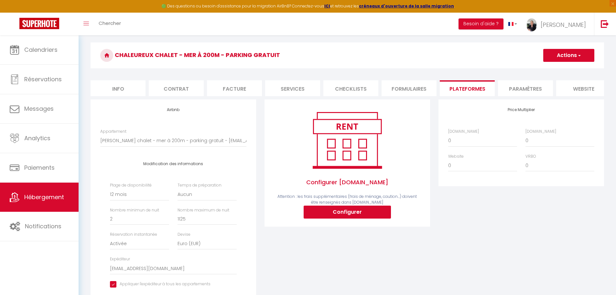
scroll to position [0, 0]
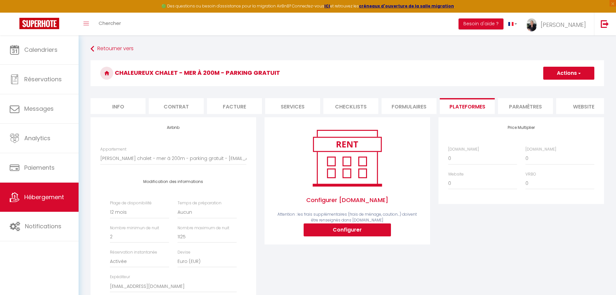
click at [558, 71] on button "Actions" at bounding box center [568, 73] width 51 height 13
click at [560, 86] on link "Enregistrer" at bounding box center [568, 87] width 51 height 8
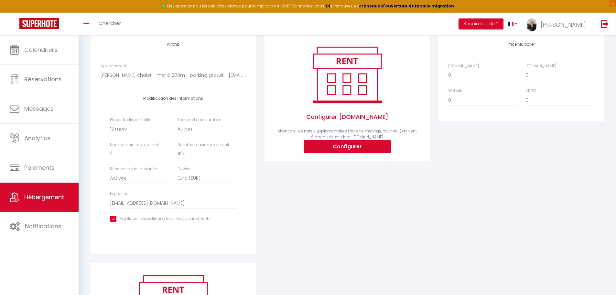
scroll to position [84, 0]
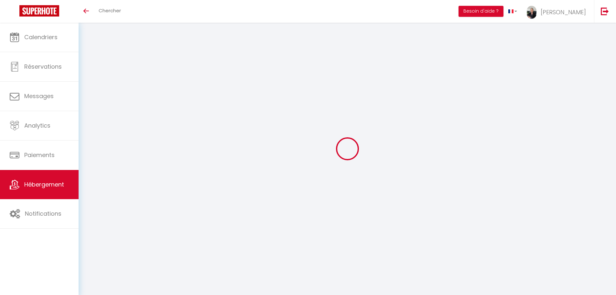
type input "Oups ! Les dates sélectionnées sont indisponibles."
type textarea "Malheureusement les dates sélectionnées sont indisponibles. Nous vous invitons …"
select select "365"
select select "EUR"
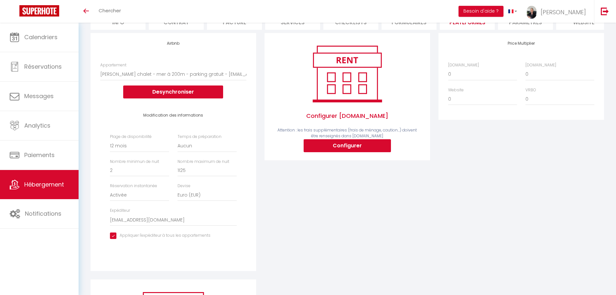
scroll to position [0, 0]
click at [133, 201] on select "Activée Demander des évaluations positives" at bounding box center [139, 195] width 59 height 12
click at [267, 211] on div "Configurer Booking.com Attention : les frais supplémentaires (frais de ménage, …" at bounding box center [347, 156] width 174 height 246
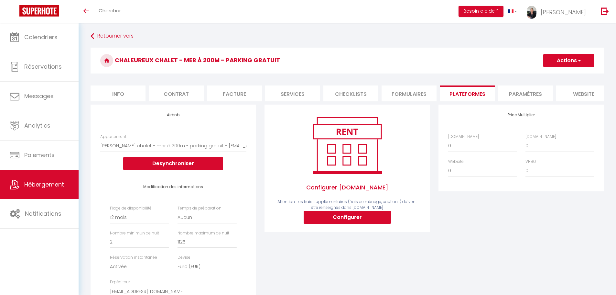
click at [581, 96] on li "website" at bounding box center [583, 93] width 55 height 16
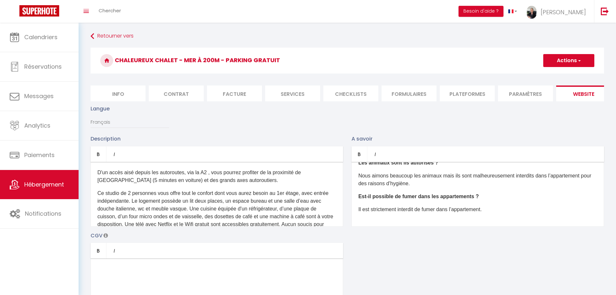
click at [118, 96] on li "Info" at bounding box center [118, 93] width 55 height 16
checkbox input "true"
checkbox input "false"
checkbox input "true"
checkbox input "false"
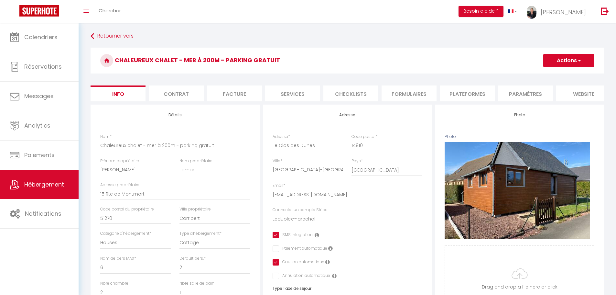
click at [576, 92] on li "website" at bounding box center [583, 93] width 55 height 16
checkbox input "true"
checkbox input "false"
checkbox input "true"
checkbox input "false"
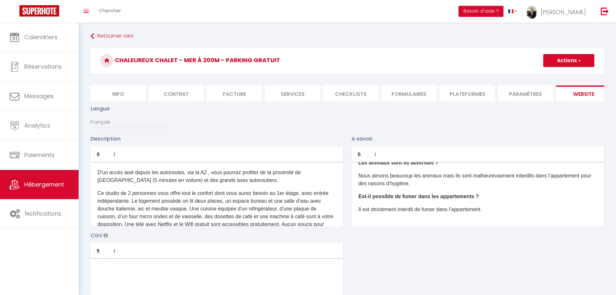
click at [111, 91] on li "Info" at bounding box center [118, 93] width 55 height 16
checkbox input "true"
checkbox input "false"
checkbox input "true"
checkbox input "false"
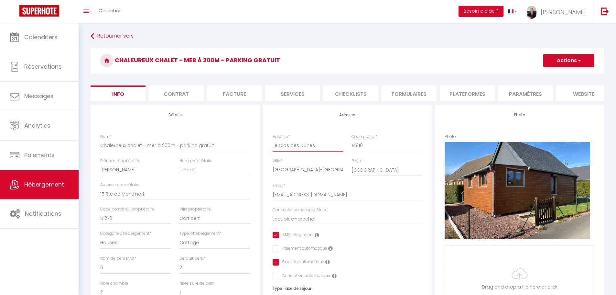
drag, startPoint x: 314, startPoint y: 150, endPoint x: 271, endPoint y: 149, distance: 43.7
click at [271, 149] on div "Adresse * Le Clos des Dunes" at bounding box center [307, 146] width 79 height 24
type input "1"
checkbox input "true"
checkbox input "false"
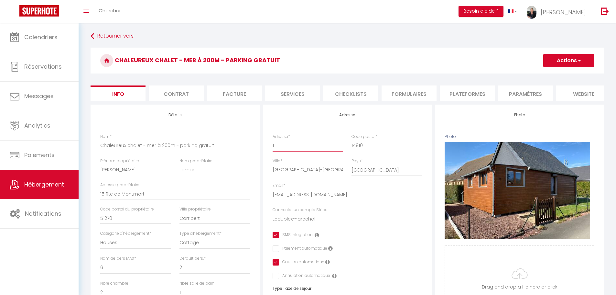
checkbox input "true"
checkbox input "false"
type input "10"
checkbox input "true"
checkbox input "false"
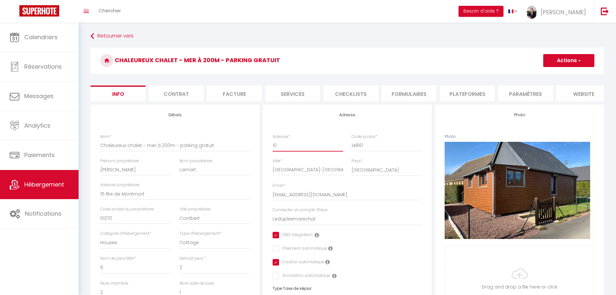
checkbox input "true"
checkbox input "false"
type input "10"
checkbox input "true"
checkbox input "false"
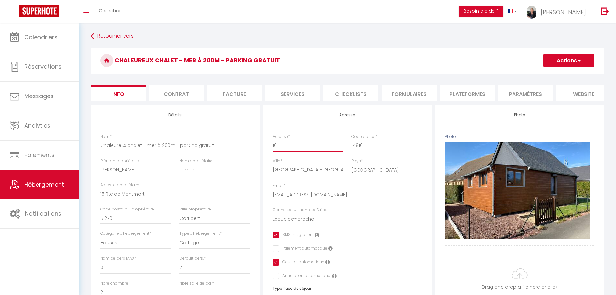
checkbox input "true"
checkbox input "false"
type input "10 r"
checkbox input "true"
checkbox input "false"
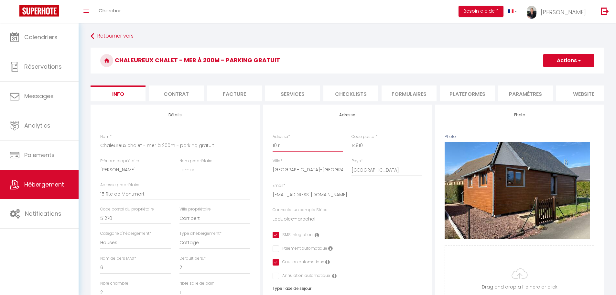
checkbox input "true"
checkbox input "false"
type input "10 ro"
checkbox input "true"
checkbox input "false"
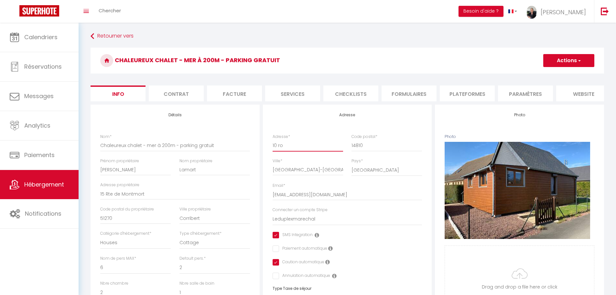
checkbox input "true"
checkbox input "false"
type input "10 rou"
checkbox input "true"
checkbox input "false"
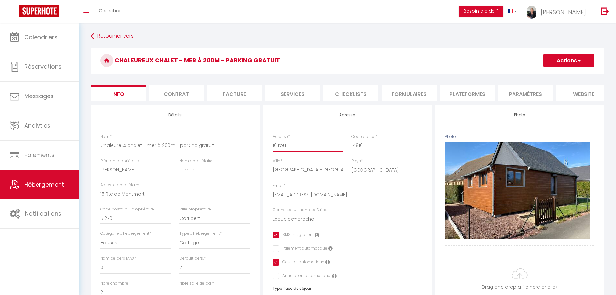
checkbox input "true"
checkbox input "false"
type input "10 rout"
checkbox input "true"
checkbox input "false"
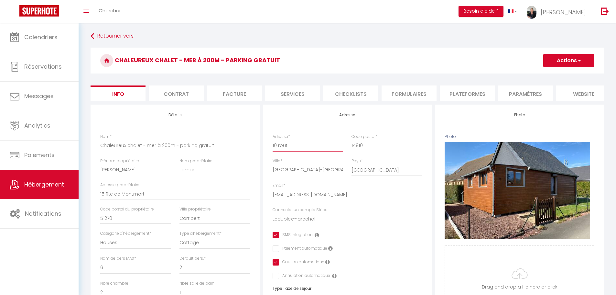
checkbox input "true"
checkbox input "false"
type input "10 route"
checkbox input "true"
checkbox input "false"
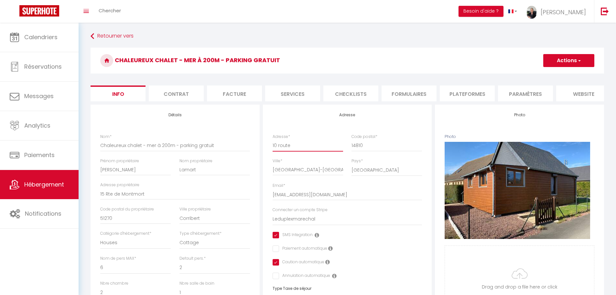
checkbox input "true"
checkbox input "false"
type input "10 route"
checkbox input "true"
checkbox input "false"
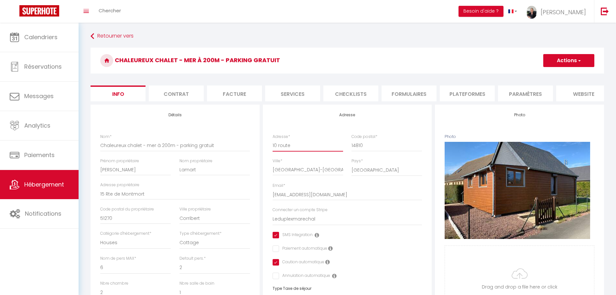
checkbox input "true"
checkbox input "false"
type input "10 route d"
checkbox input "true"
checkbox input "false"
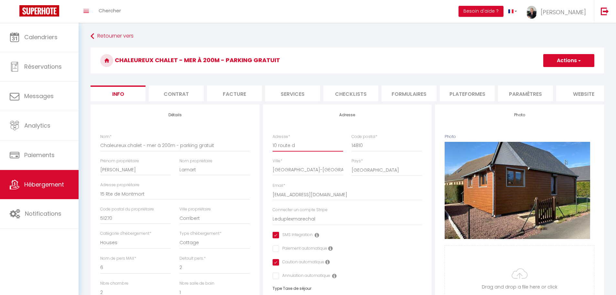
checkbox input "true"
checkbox input "false"
type input "10 route d'"
checkbox input "true"
checkbox input "false"
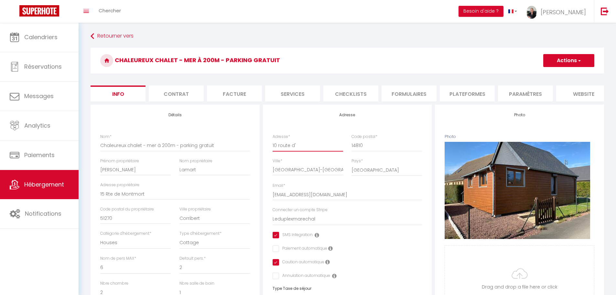
checkbox input "true"
checkbox input "false"
type input "10 route d'E"
checkbox input "true"
checkbox input "false"
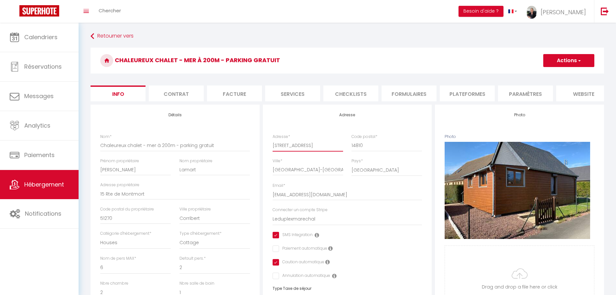
checkbox input "true"
checkbox input "false"
type input "10 route d'Es"
checkbox input "true"
checkbox input "false"
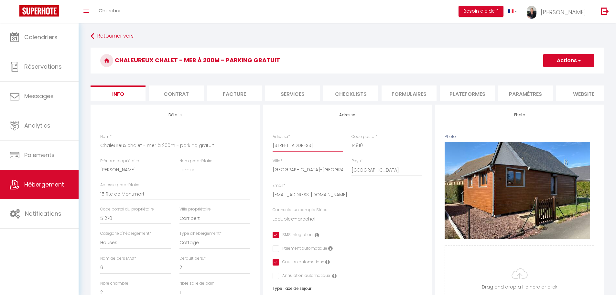
checkbox input "true"
checkbox input "false"
type input "10 route d'Esc"
checkbox input "true"
checkbox input "false"
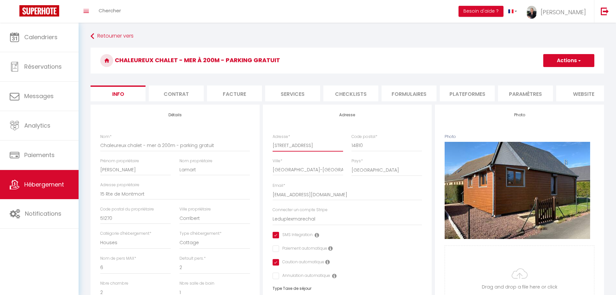
checkbox input "true"
checkbox input "false"
type input "10 route d'Esca"
checkbox input "true"
checkbox input "false"
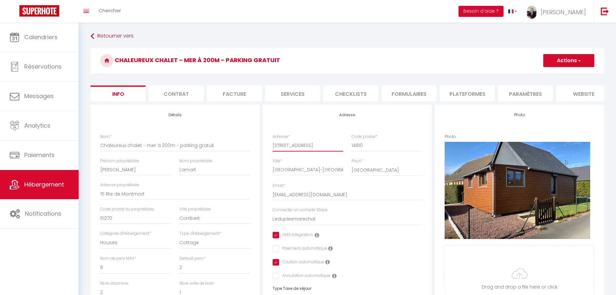
checkbox input "true"
checkbox input "false"
type input "10 route d'Escan"
checkbox input "true"
checkbox input "false"
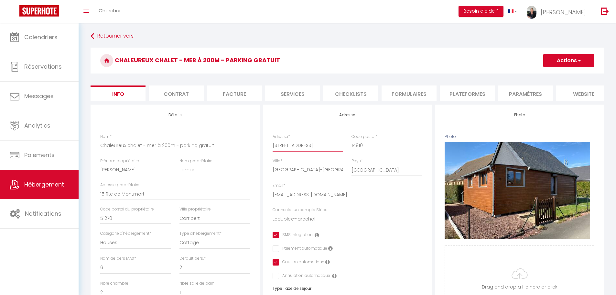
checkbox input "true"
checkbox input "false"
type input "10 route d'Escann"
checkbox input "true"
checkbox input "false"
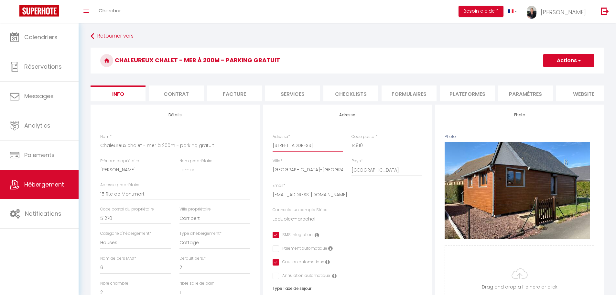
checkbox input "true"
checkbox input "false"
type input "10 route d'Escanne"
checkbox input "true"
checkbox input "false"
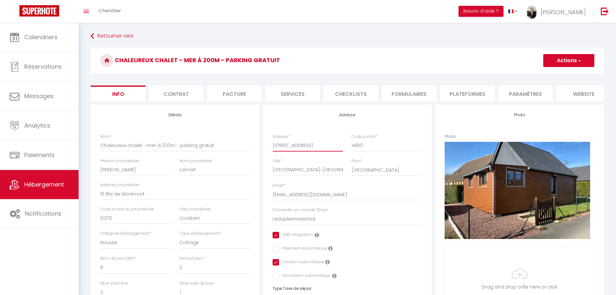
checkbox input "true"
checkbox input "false"
type input "10 route d'Escannev"
checkbox input "true"
checkbox input "false"
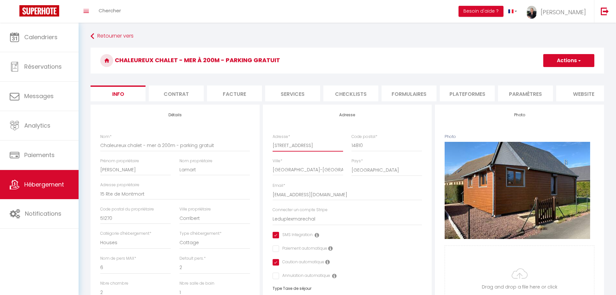
checkbox input "true"
checkbox input "false"
type input "10 route d'Escannevi"
checkbox input "true"
checkbox input "false"
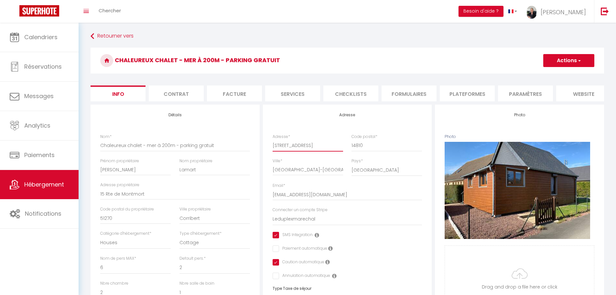
checkbox input "true"
checkbox input "false"
type input "10 route d'Escannevil"
checkbox input "true"
checkbox input "false"
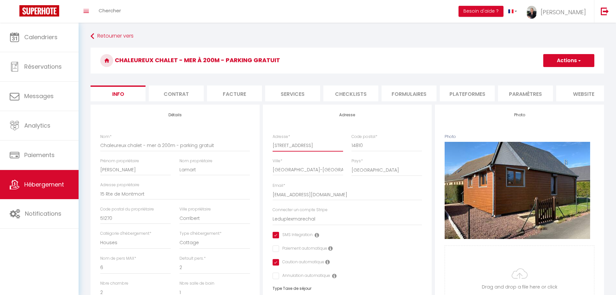
checkbox input "true"
checkbox input "false"
type input "10 route d'Escannevill"
checkbox input "true"
checkbox input "false"
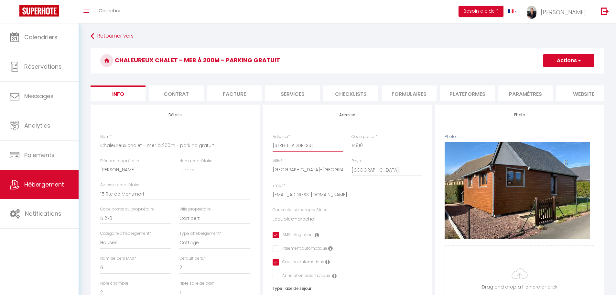
checkbox input "true"
checkbox input "false"
type input "[STREET_ADDRESS]"
checkbox input "true"
checkbox input "false"
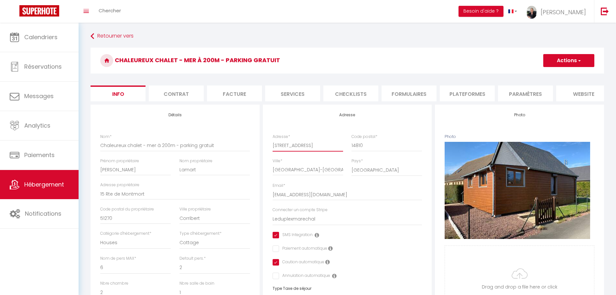
checkbox input "true"
checkbox input "false"
type input "[STREET_ADDRESS]"
click at [572, 62] on button "Actions" at bounding box center [568, 60] width 51 height 13
click at [551, 76] on input "Enregistrer" at bounding box center [543, 74] width 24 height 6
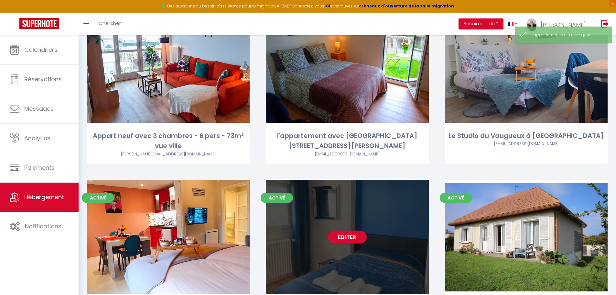
scroll to position [1617, 0]
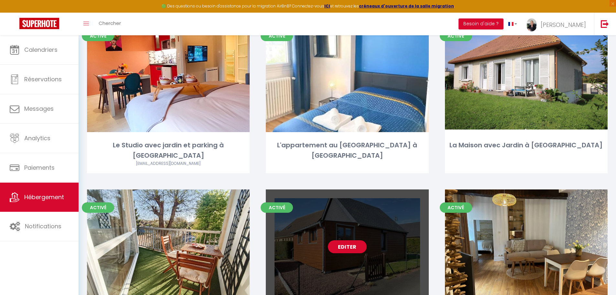
click at [348, 240] on link "Editer" at bounding box center [347, 246] width 39 height 13
click at [345, 240] on link "Editer" at bounding box center [347, 246] width 39 height 13
select select "3"
select select "2"
select select "1"
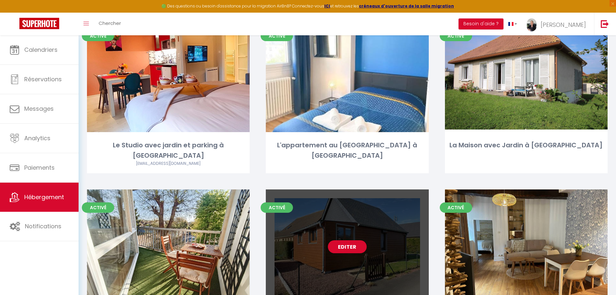
select select "1"
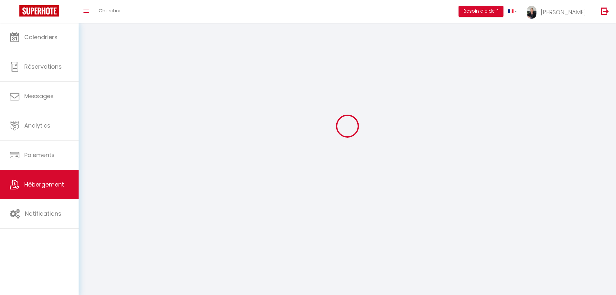
select select
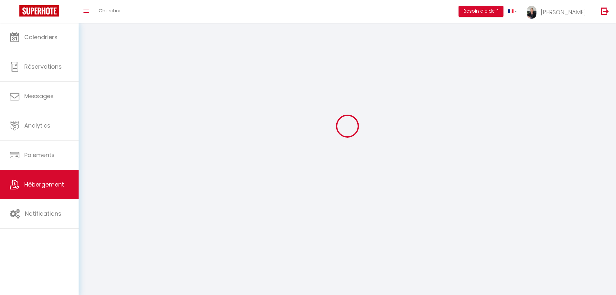
checkbox input "false"
select select
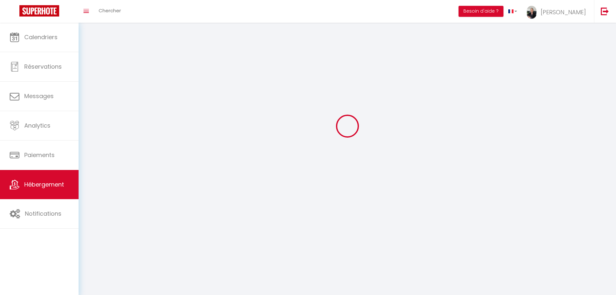
select select
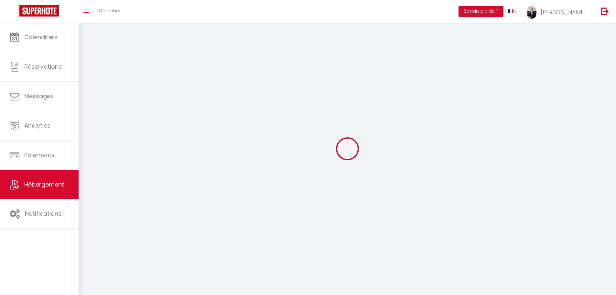
select select
checkbox input "false"
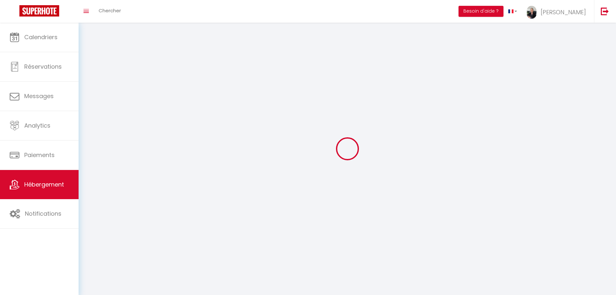
checkbox input "false"
select select
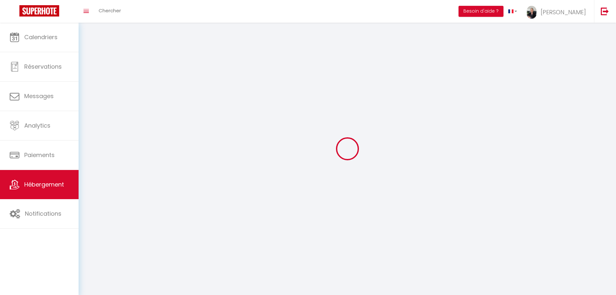
select select
checkbox input "false"
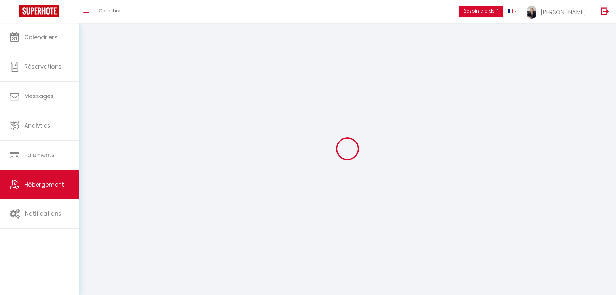
checkbox input "false"
select select
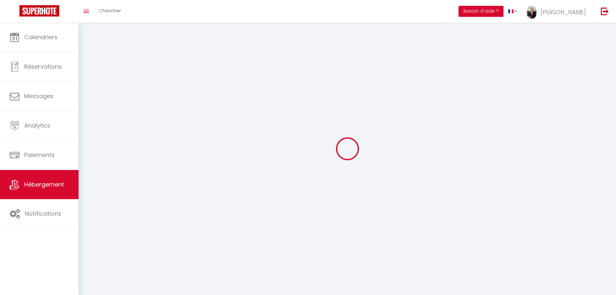
select select
checkbox input "false"
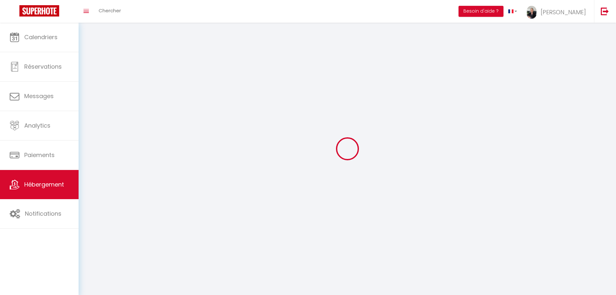
checkbox input "false"
select select
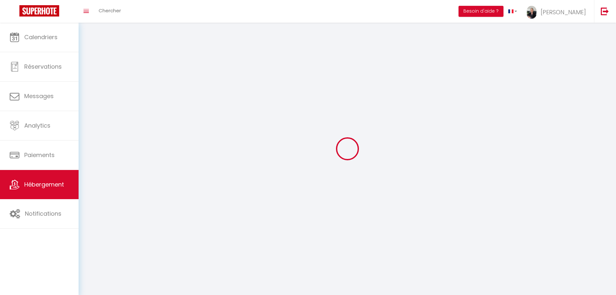
select select
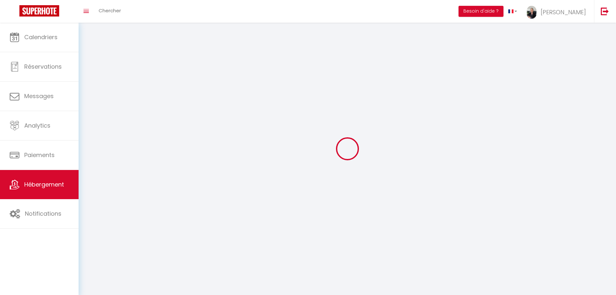
checkbox input "false"
select select
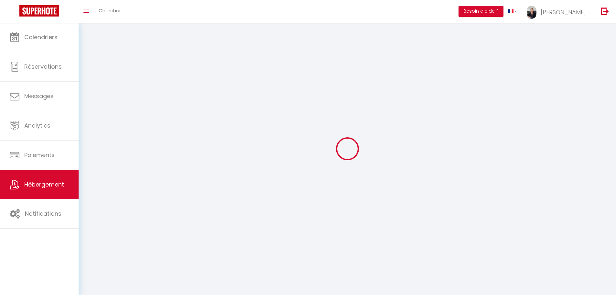
select select
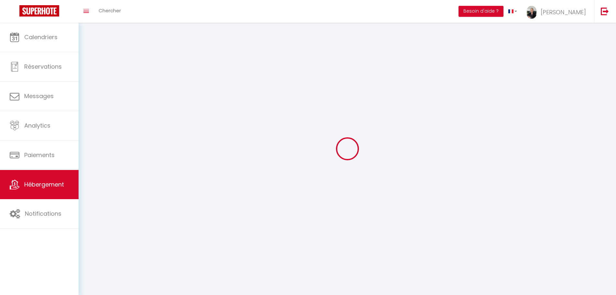
select select
checkbox input "false"
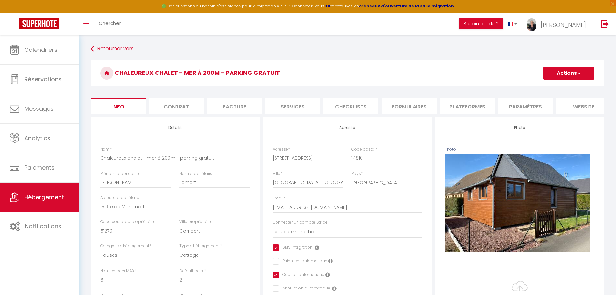
click at [523, 108] on li "Paramètres" at bounding box center [525, 106] width 55 height 16
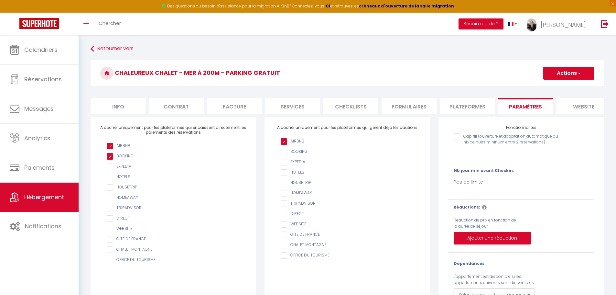
click at [574, 110] on li "website" at bounding box center [583, 106] width 55 height 16
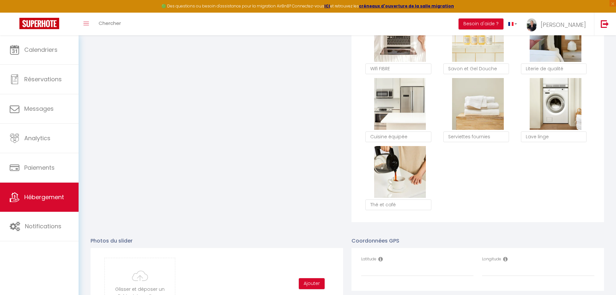
scroll to position [647, 0]
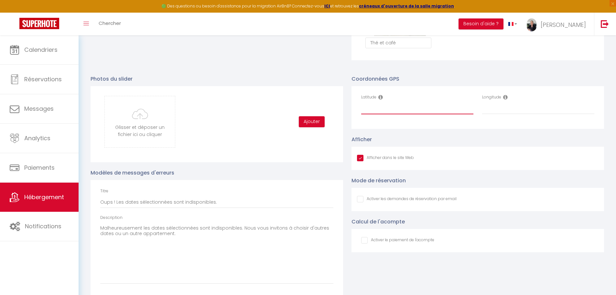
click at [376, 112] on input "Latitude" at bounding box center [417, 109] width 112 height 12
paste input "49.2705307"
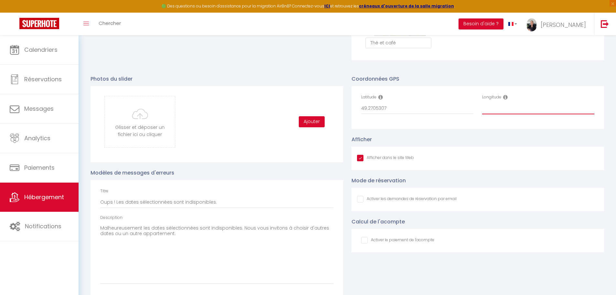
click at [491, 111] on input "Longitude" at bounding box center [538, 109] width 112 height 12
paste input "-0.1912509"
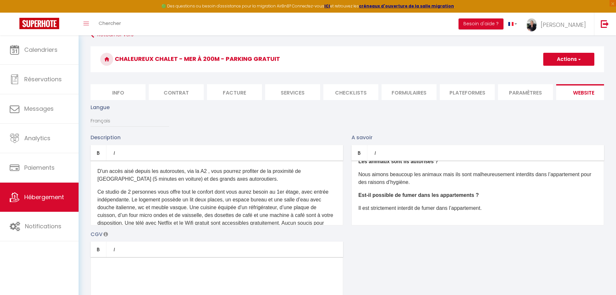
scroll to position [0, 0]
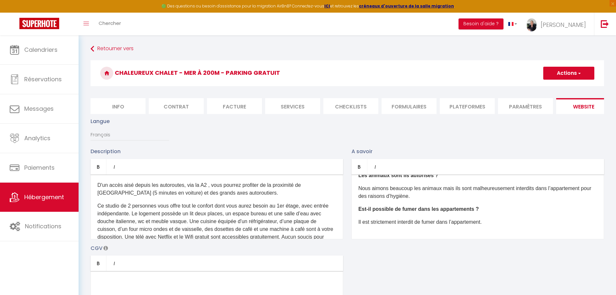
click at [562, 72] on button "Actions" at bounding box center [568, 73] width 51 height 13
click at [556, 88] on input "Enregistrer" at bounding box center [562, 87] width 24 height 6
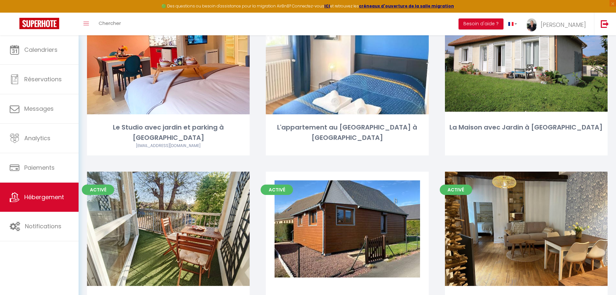
scroll to position [1664, 0]
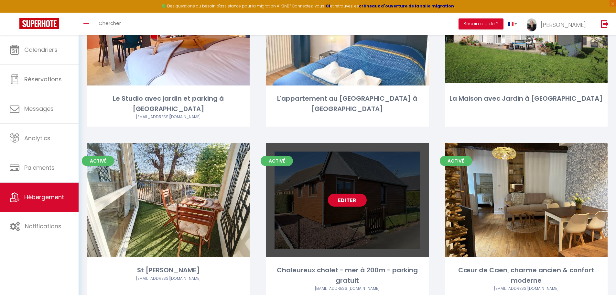
click at [348, 193] on link "Editer" at bounding box center [347, 199] width 39 height 13
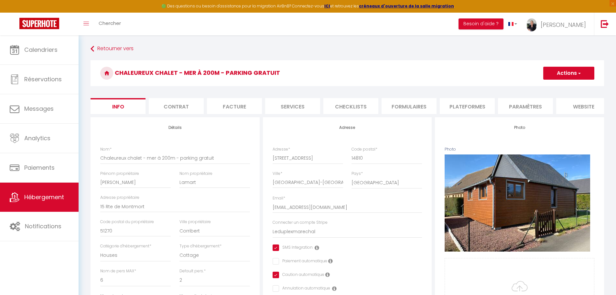
click at [177, 109] on li "Contrat" at bounding box center [176, 106] width 55 height 16
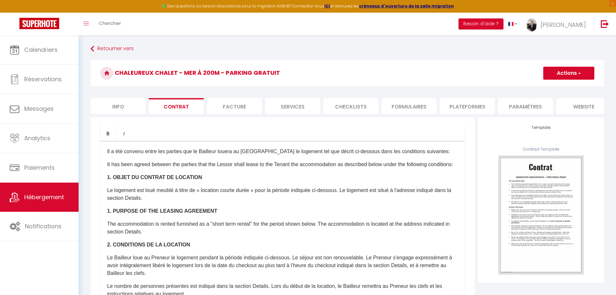
click at [120, 108] on li "Info" at bounding box center [118, 106] width 55 height 16
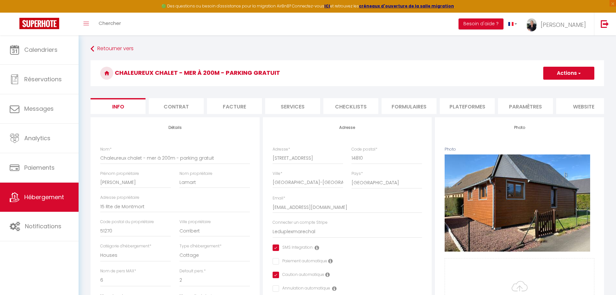
click at [456, 108] on li "Plateformes" at bounding box center [467, 106] width 55 height 16
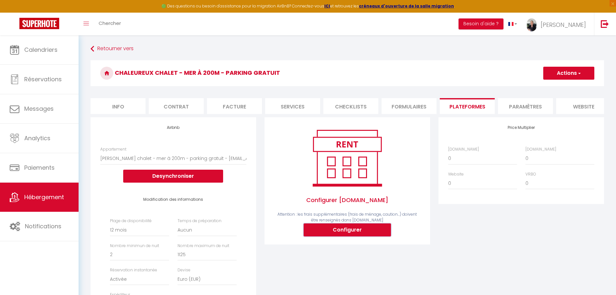
click at [341, 233] on button "Configurer" at bounding box center [347, 229] width 87 height 13
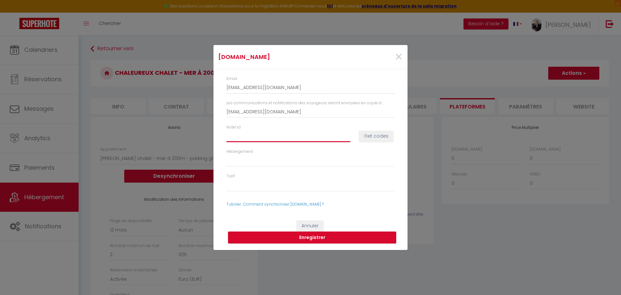
click at [273, 136] on input "Hotel id" at bounding box center [288, 136] width 124 height 12
paste input "7790872"
click at [370, 137] on button "Get codes" at bounding box center [376, 136] width 34 height 11
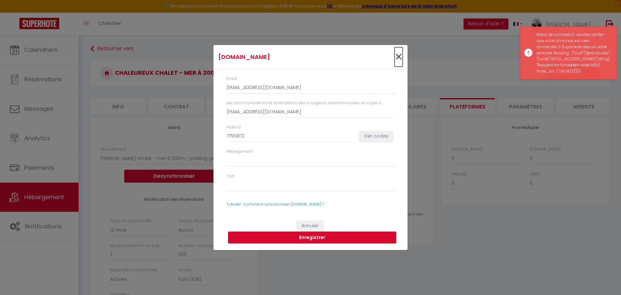
click at [399, 57] on span "×" at bounding box center [399, 56] width 8 height 19
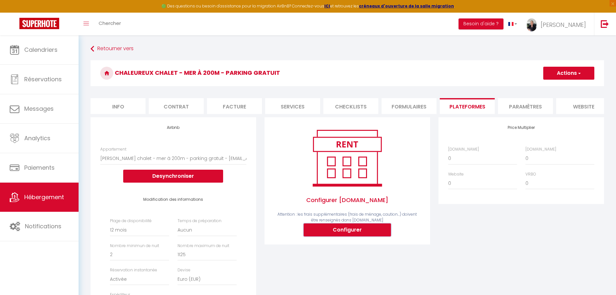
click at [348, 236] on button "Configurer" at bounding box center [347, 229] width 87 height 13
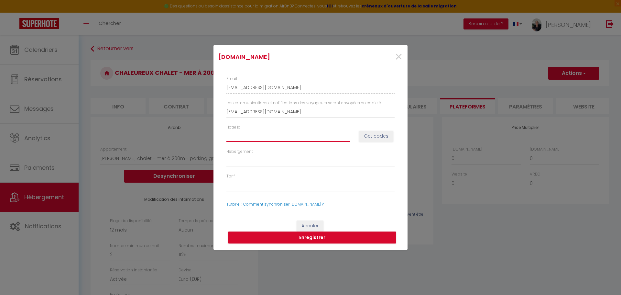
click at [253, 135] on input "Hotel id" at bounding box center [288, 136] width 124 height 12
paste input "7790872"
click at [370, 137] on button "Get codes" at bounding box center [376, 136] width 34 height 11
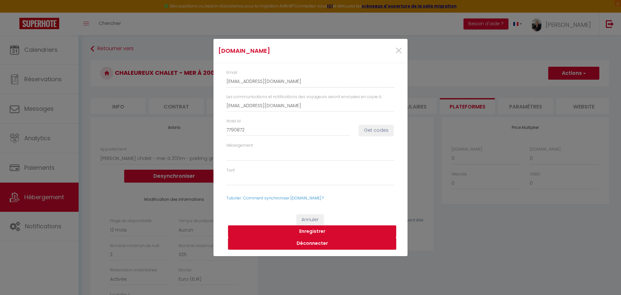
click at [313, 231] on button "Enregistrer" at bounding box center [312, 231] width 168 height 12
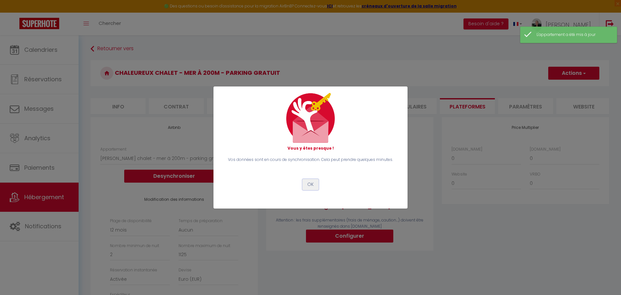
click at [312, 186] on button "OK" at bounding box center [310, 184] width 16 height 11
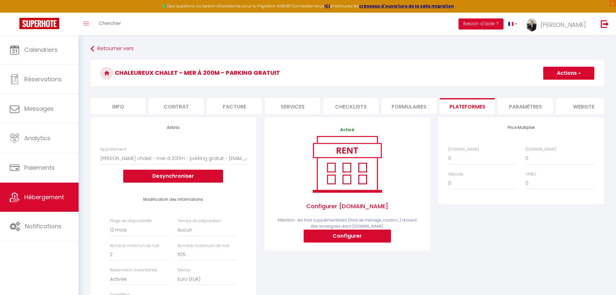
click at [293, 107] on li "Services" at bounding box center [292, 106] width 55 height 16
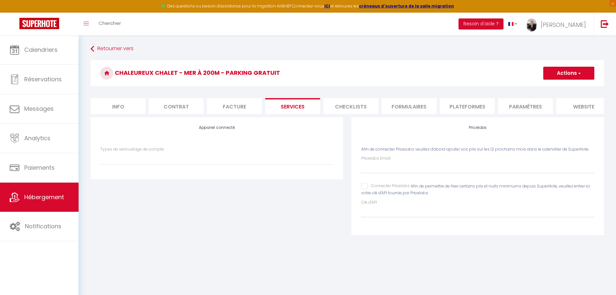
click at [366, 189] on input "Connecter Pricelabs" at bounding box center [385, 186] width 49 height 6
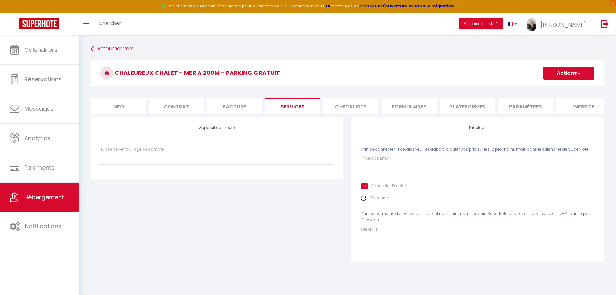
click at [372, 172] on input "Pricelabs Email" at bounding box center [477, 167] width 233 height 12
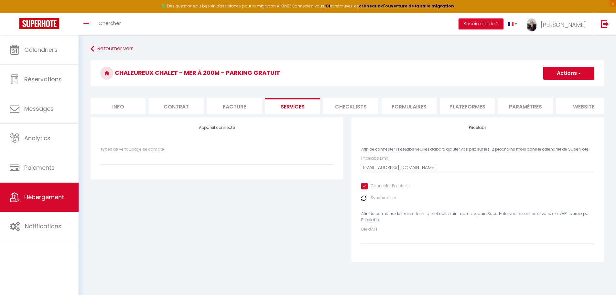
click at [331, 203] on div "Appareil connecté Types de verrouillage de compte" at bounding box center [216, 193] width 261 height 153
click at [561, 76] on button "Actions" at bounding box center [568, 73] width 51 height 13
click at [561, 87] on link "Enregistrer" at bounding box center [568, 87] width 51 height 8
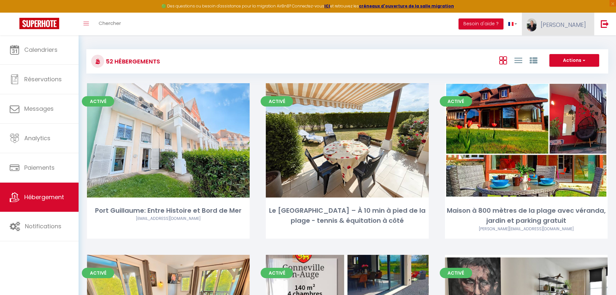
click at [575, 28] on span "[PERSON_NAME]" at bounding box center [563, 25] width 45 height 8
click at [568, 45] on link "Paramètres" at bounding box center [568, 44] width 48 height 11
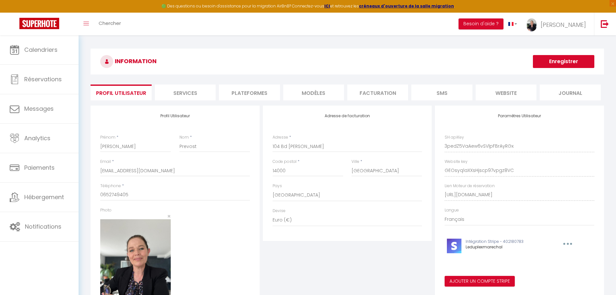
click at [264, 93] on li "Plateformes" at bounding box center [249, 92] width 61 height 16
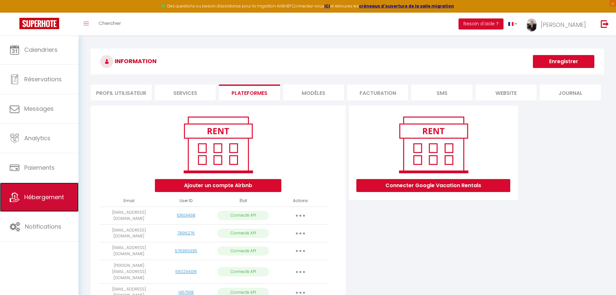
click at [39, 201] on span "Hébergement" at bounding box center [44, 197] width 40 height 8
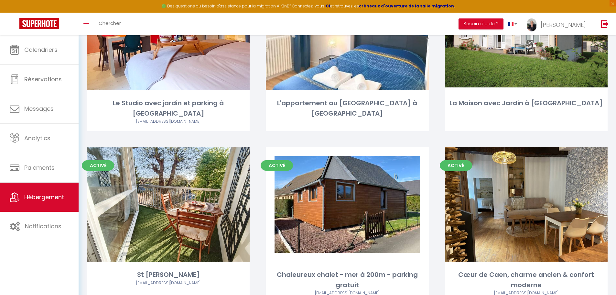
scroll to position [1682, 0]
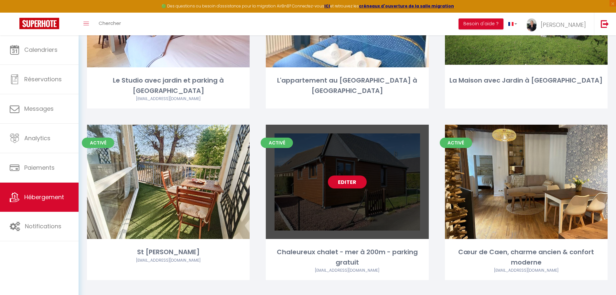
click at [349, 175] on link "Editer" at bounding box center [347, 181] width 39 height 13
click at [347, 175] on link "Editer" at bounding box center [347, 181] width 39 height 13
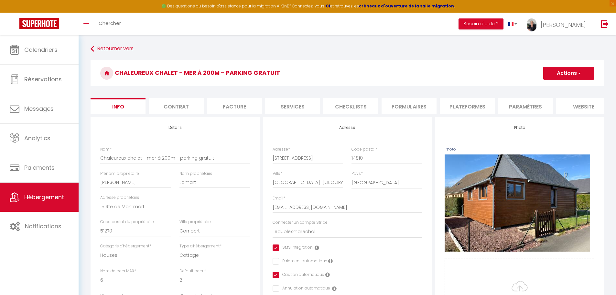
click at [523, 110] on li "Paramètres" at bounding box center [525, 106] width 55 height 16
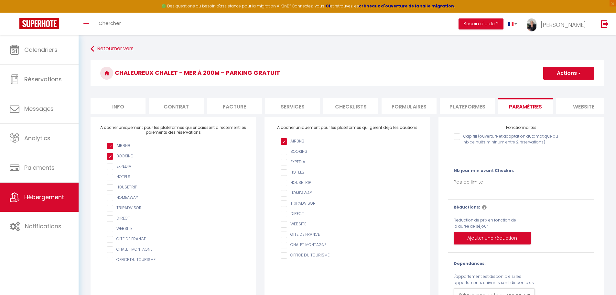
click at [587, 107] on li "website" at bounding box center [583, 106] width 55 height 16
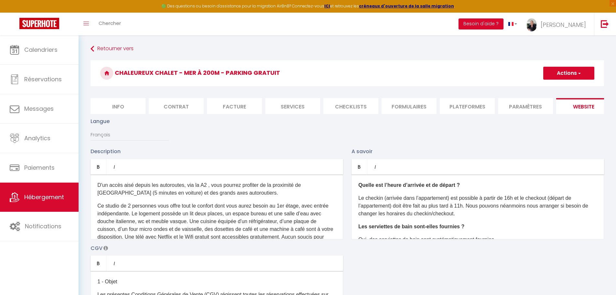
click at [121, 107] on li "Info" at bounding box center [118, 106] width 55 height 16
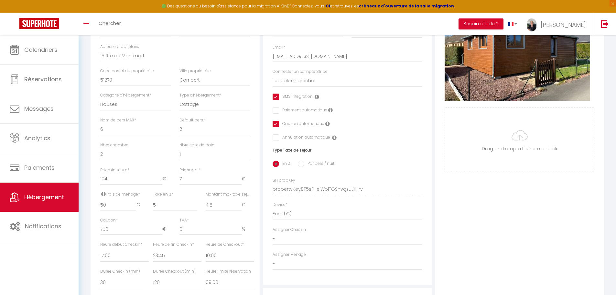
scroll to position [21, 0]
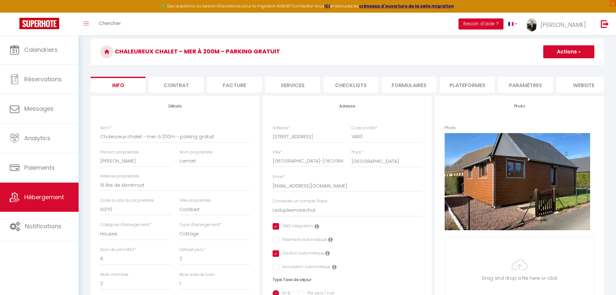
click at [180, 87] on li "Contrat" at bounding box center [176, 85] width 55 height 16
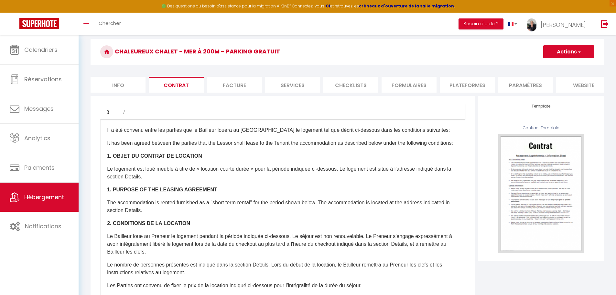
click at [232, 87] on li "Facture" at bounding box center [234, 85] width 55 height 16
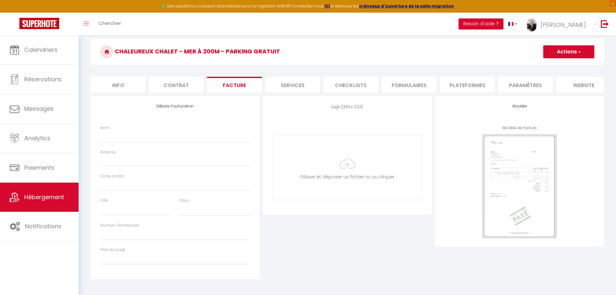
click at [287, 87] on li "Services" at bounding box center [292, 85] width 55 height 16
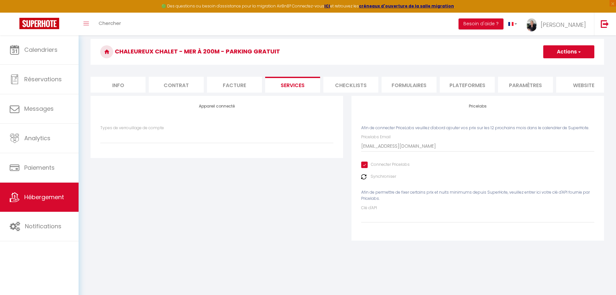
click at [353, 84] on li "Checklists" at bounding box center [350, 85] width 55 height 16
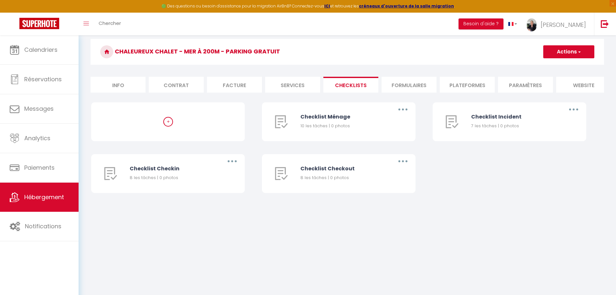
click at [121, 86] on li "Info" at bounding box center [118, 85] width 55 height 16
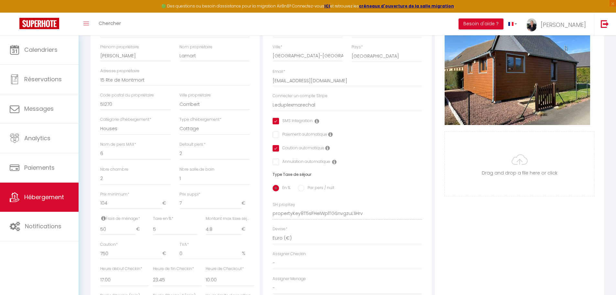
scroll to position [151, 0]
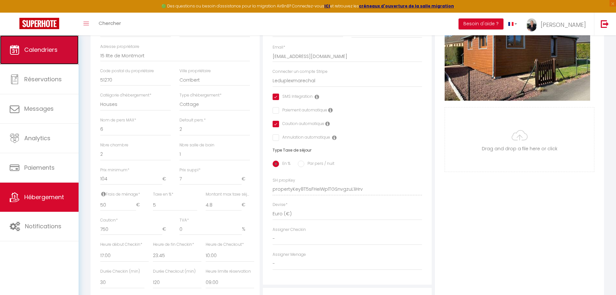
click at [48, 51] on span "Calendriers" at bounding box center [40, 50] width 33 height 8
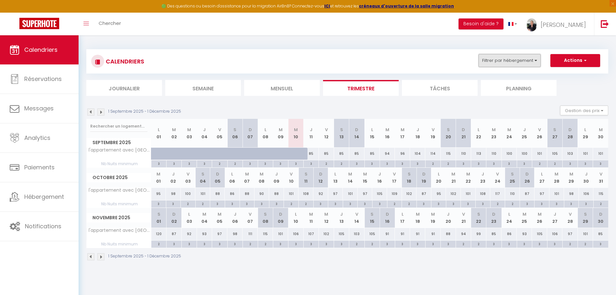
click at [532, 64] on button "Filtrer par hébergement" at bounding box center [510, 60] width 62 height 13
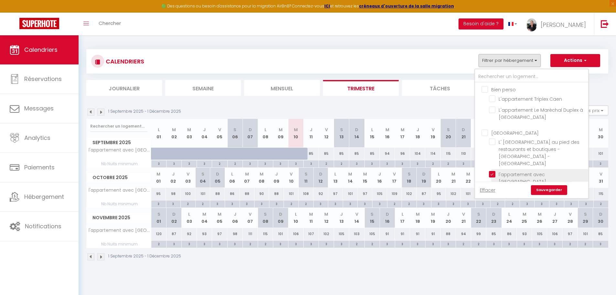
click at [494, 171] on input "l'appartement avec [GEOGRAPHIC_DATA][STREET_ADDRESS][PERSON_NAME]" at bounding box center [537, 174] width 97 height 6
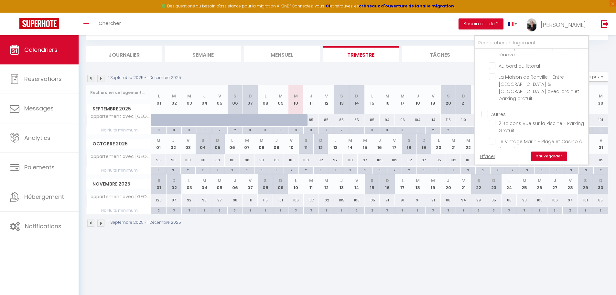
scroll to position [35, 0]
click at [494, 154] on input "Chaleureux chalet - mer à 200m - parking gratuit" at bounding box center [537, 157] width 97 height 6
click at [543, 153] on link "Sauvegarder" at bounding box center [549, 155] width 36 height 10
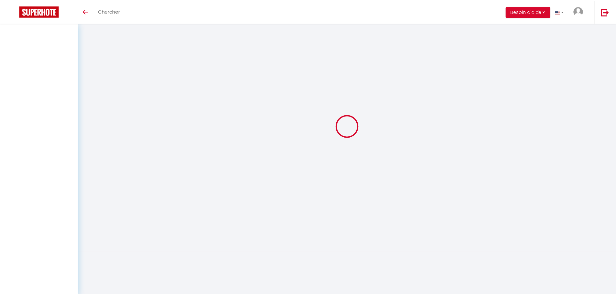
scroll to position [23, 0]
select select
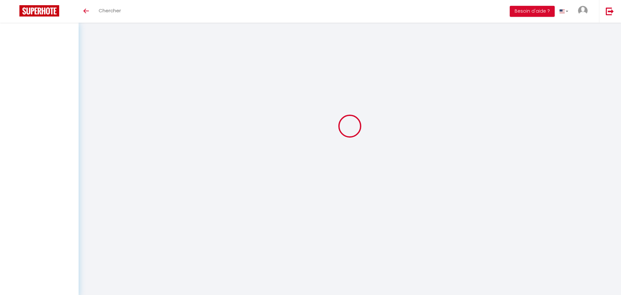
select select
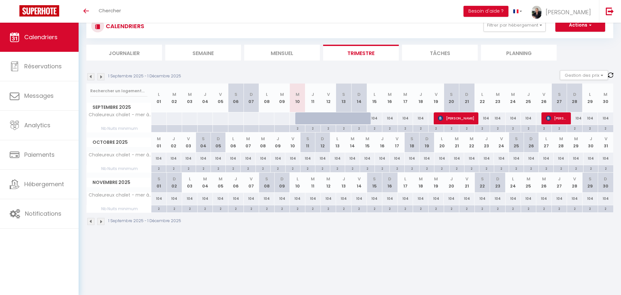
select select
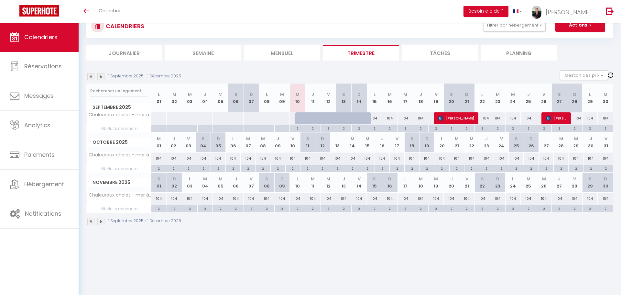
select select
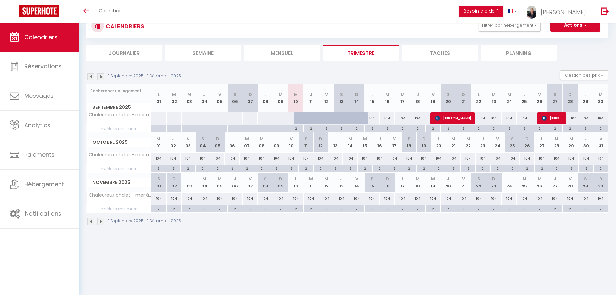
select select
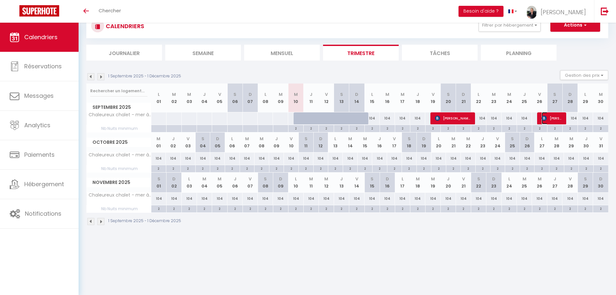
click at [550, 119] on span "[PERSON_NAME]" at bounding box center [552, 118] width 20 height 12
select select "OK"
select select "KO"
select select "0"
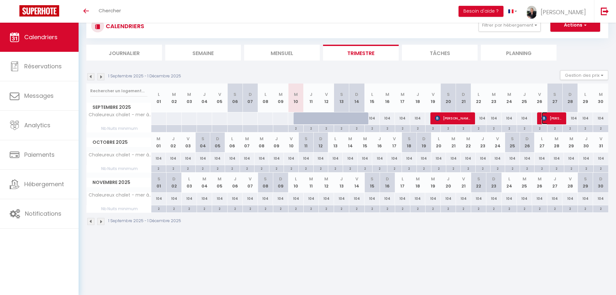
select select "1"
select select
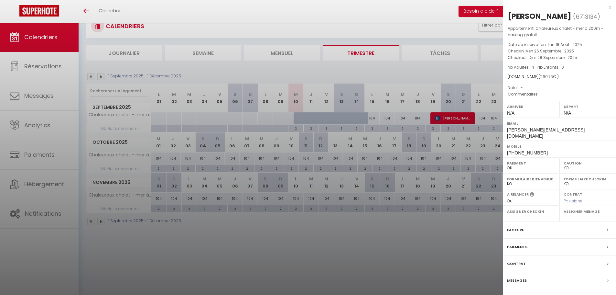
click at [610, 7] on div "x" at bounding box center [557, 7] width 108 height 8
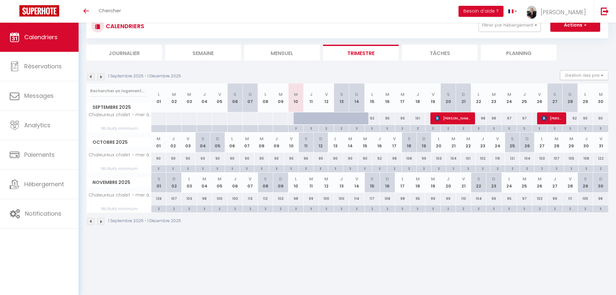
click at [100, 224] on img at bounding box center [100, 221] width 7 height 7
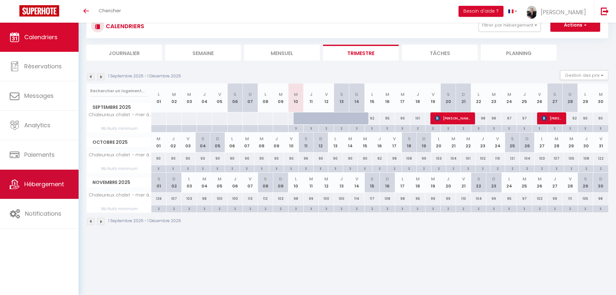
click at [46, 184] on span "Hébergement" at bounding box center [44, 184] width 40 height 8
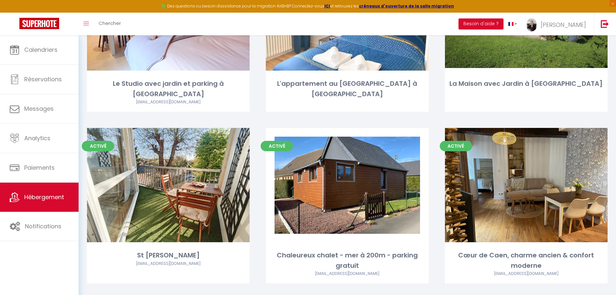
scroll to position [1682, 0]
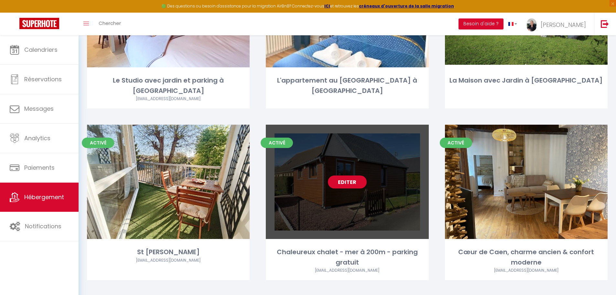
click at [341, 175] on link "Editer" at bounding box center [347, 181] width 39 height 13
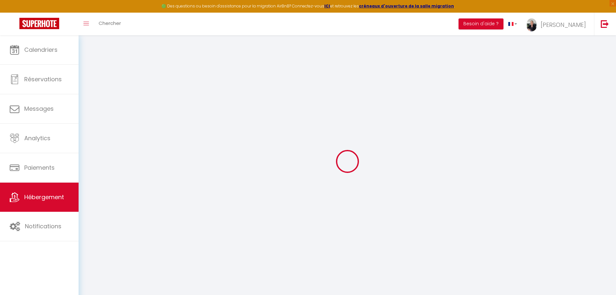
select select
type input "[EMAIL_ADDRESS][DOMAIN_NAME]"
checkbox input "true"
select select
checkbox input "true"
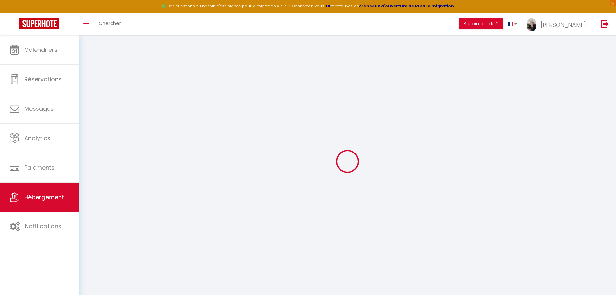
checkbox input "false"
checkbox input "true"
checkbox input "false"
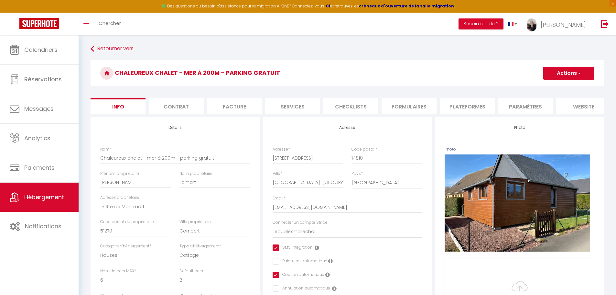
checkbox input "true"
checkbox input "false"
checkbox input "true"
checkbox input "false"
click at [287, 104] on li "Services" at bounding box center [292, 106] width 55 height 16
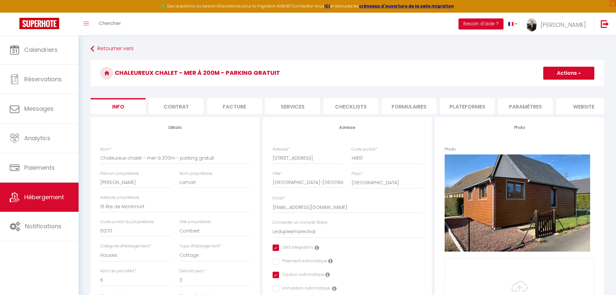
select select
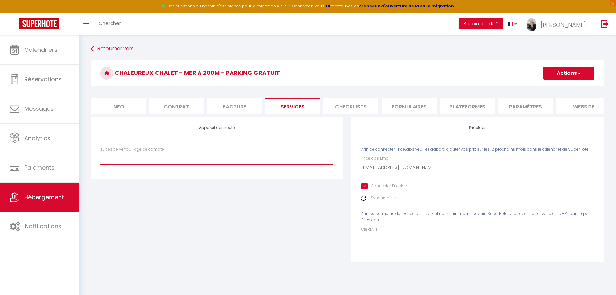
click at [142, 164] on select "Types de verrouillage de compte" at bounding box center [216, 158] width 233 height 12
click at [155, 213] on div "Appareil connecté Types de verrouillage de compte" at bounding box center [216, 193] width 261 height 153
click at [235, 110] on li "Facture" at bounding box center [234, 106] width 55 height 16
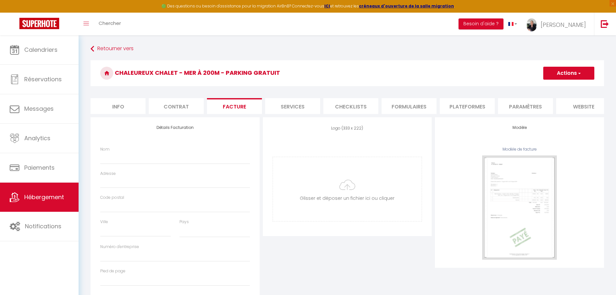
select select
click at [347, 106] on li "Checklists" at bounding box center [350, 106] width 55 height 16
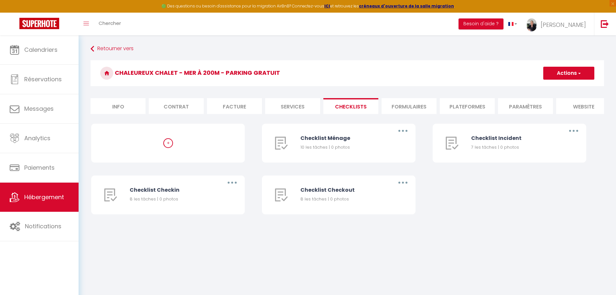
click at [405, 107] on li "Formulaires" at bounding box center [409, 106] width 55 height 16
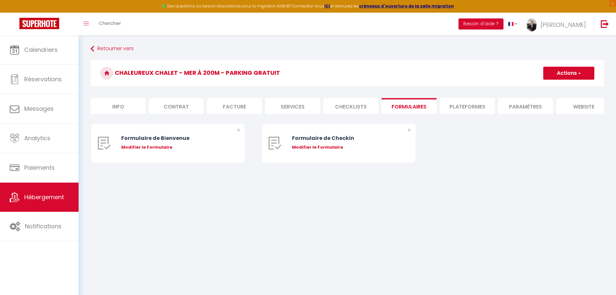
click at [454, 108] on li "Plateformes" at bounding box center [467, 106] width 55 height 16
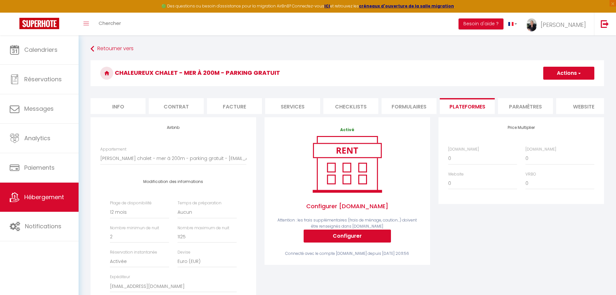
click at [515, 111] on li "Paramètres" at bounding box center [525, 106] width 55 height 16
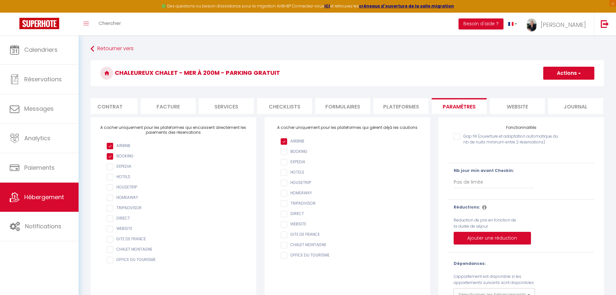
scroll to position [0, 69]
click at [391, 107] on li "Plateformes" at bounding box center [398, 106] width 55 height 16
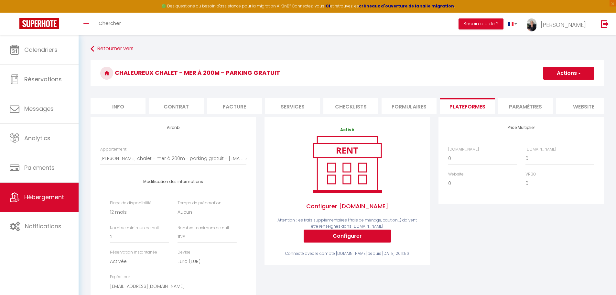
click at [129, 109] on li "Info" at bounding box center [118, 106] width 55 height 16
checkbox input "true"
checkbox input "false"
checkbox input "true"
checkbox input "false"
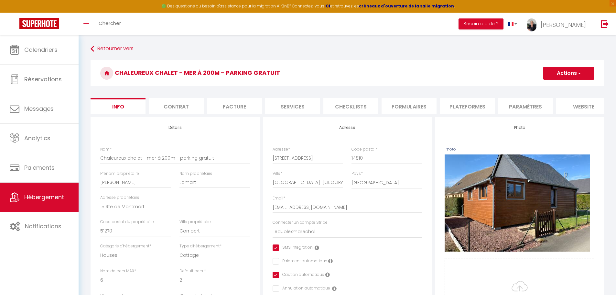
click at [172, 106] on li "Contrat" at bounding box center [176, 106] width 55 height 16
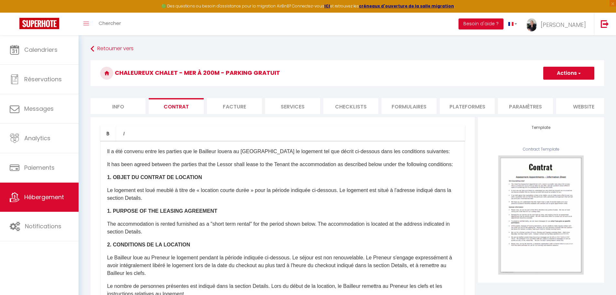
click at [236, 106] on li "Facture" at bounding box center [234, 106] width 55 height 16
select select
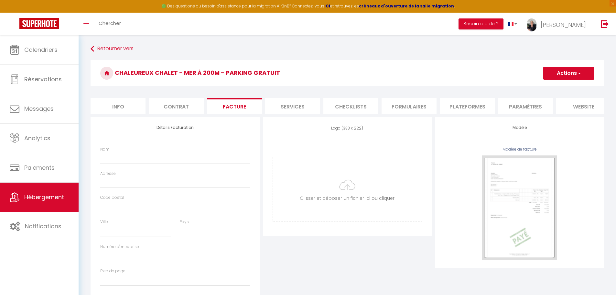
click at [288, 106] on li "Services" at bounding box center [292, 106] width 55 height 16
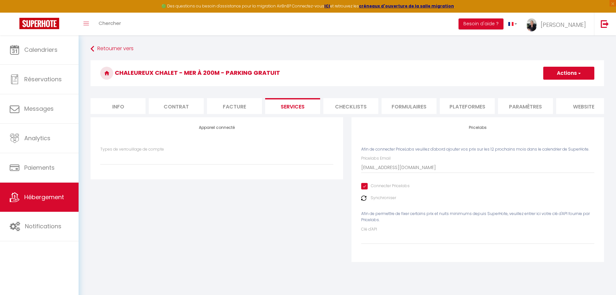
click at [358, 107] on li "Checklists" at bounding box center [350, 106] width 55 height 16
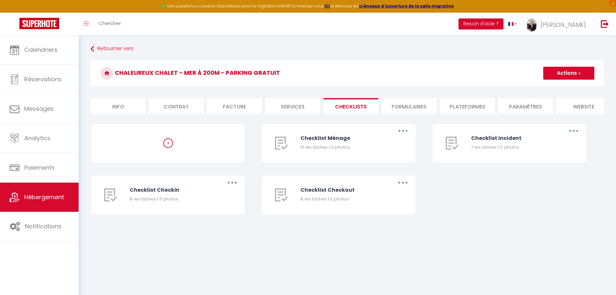
click at [295, 108] on li "Services" at bounding box center [292, 106] width 55 height 16
select select
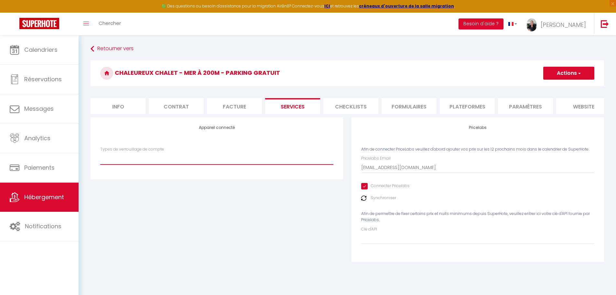
click at [141, 162] on select "Types de verrouillage de compte" at bounding box center [216, 158] width 233 height 12
click at [140, 210] on div "Appareil connecté Types de verrouillage de compte" at bounding box center [216, 193] width 261 height 153
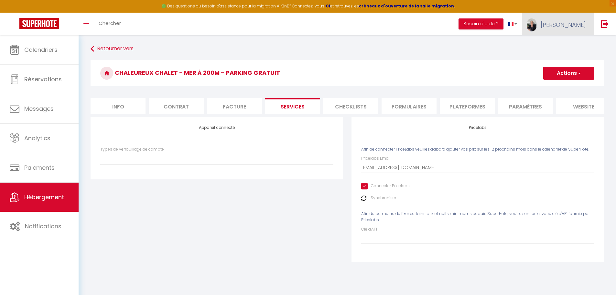
click at [581, 23] on span "[PERSON_NAME]" at bounding box center [563, 25] width 45 height 8
click at [558, 45] on link "Paramètres" at bounding box center [568, 44] width 48 height 11
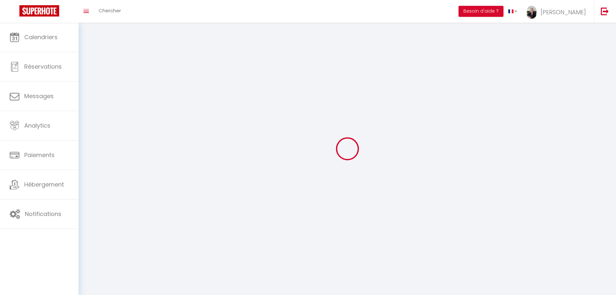
type input "[PERSON_NAME]"
type input "Prevost"
type input "0652749405"
type input "104 Bd [PERSON_NAME]"
type input "14000"
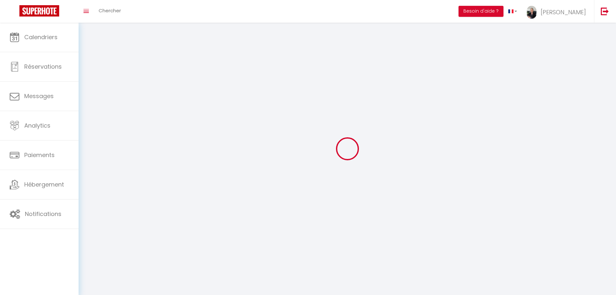
type input "[GEOGRAPHIC_DATA]"
type input "3pedZ5VaAew6vSVlpFBrAyRGx"
type input "GEOsyq1aXXsHjscp97vpgz8VC"
type input "[URL][DOMAIN_NAME]"
select select "28"
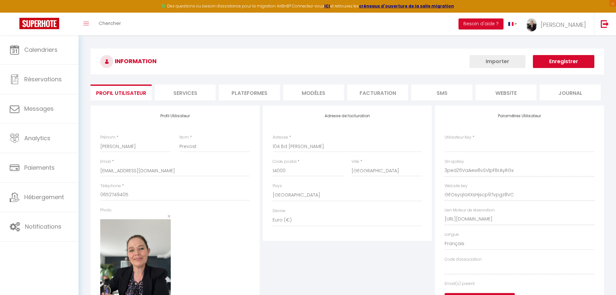
type input "3pedZ5VaAew6vSVlpFBrAyRGx"
type input "GEOsyq1aXXsHjscp97vpgz8VC"
type input "[URL][DOMAIN_NAME]"
select select "fr"
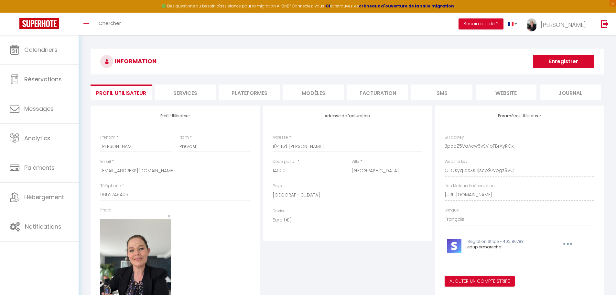
click at [192, 94] on li "Services" at bounding box center [185, 92] width 61 height 16
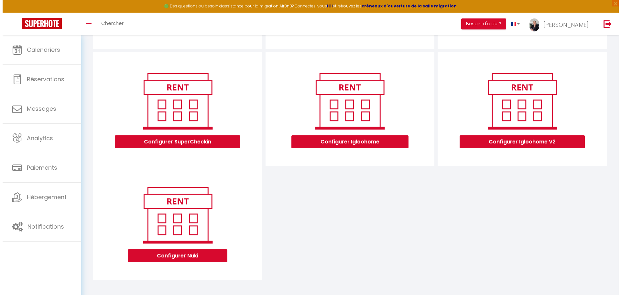
scroll to position [174, 0]
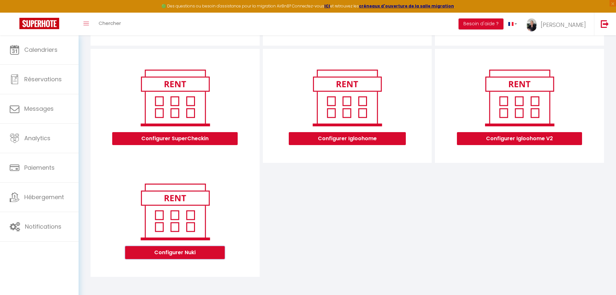
click at [193, 254] on button "Configurer Nuki" at bounding box center [175, 252] width 100 height 13
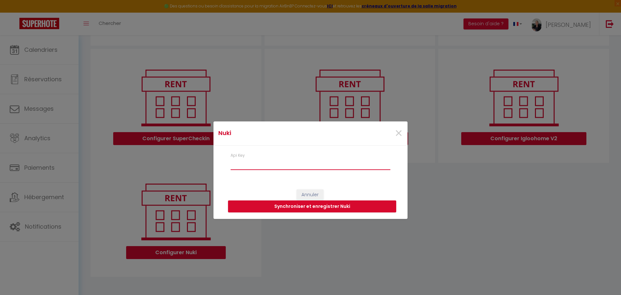
click at [241, 162] on input "Api Key" at bounding box center [311, 164] width 160 height 12
paste input "70f21d298a823cff55af938757885dc9ad0824664a4abb33694c70e35f9de6dde12f4f77696f4d75"
type input "70f21d298a823cff55af938757885dc9ad0824664a4abb33694c70e35f9de6dde12f4f77696f4d75"
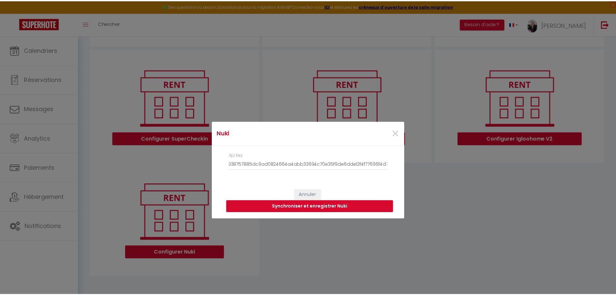
scroll to position [0, 0]
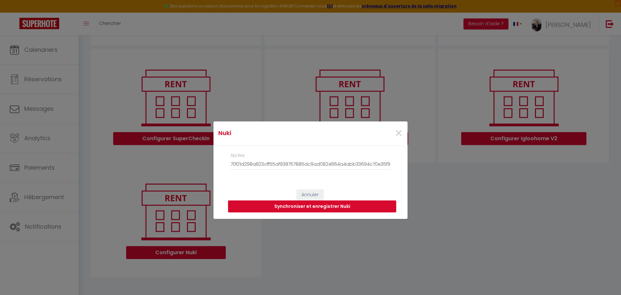
click at [316, 206] on button "Synchroniser et enregistrer Nuki" at bounding box center [312, 206] width 168 height 12
click at [398, 133] on span "×" at bounding box center [399, 133] width 8 height 19
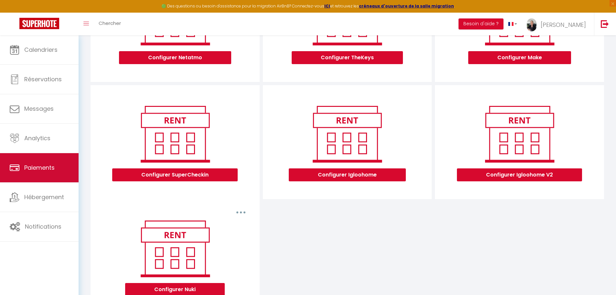
scroll to position [174, 0]
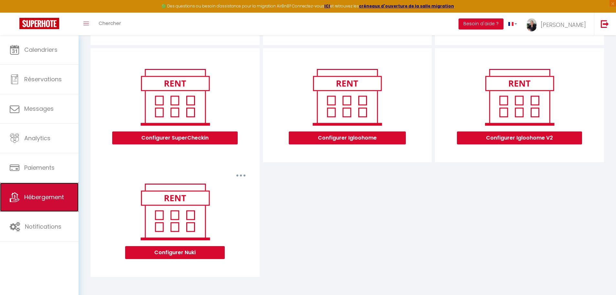
click at [45, 199] on span "Hébergement" at bounding box center [44, 197] width 40 height 8
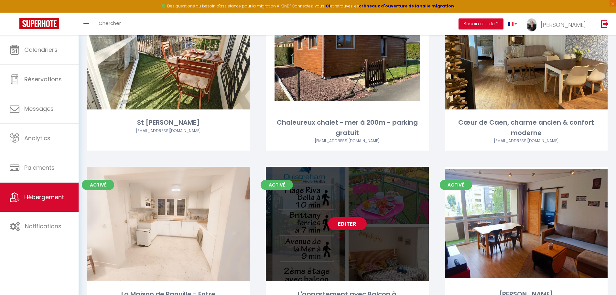
scroll to position [1682, 0]
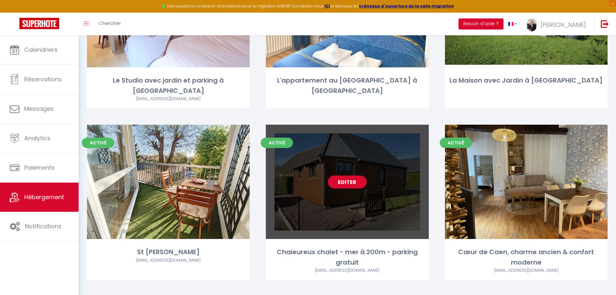
click at [351, 175] on link "Editer" at bounding box center [347, 181] width 39 height 13
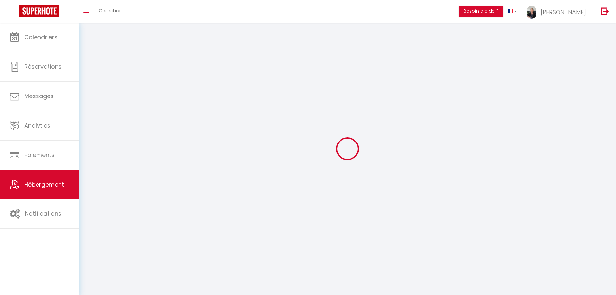
select select "1"
select select
select select "28"
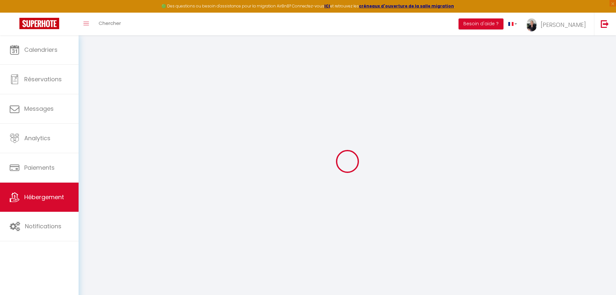
select select
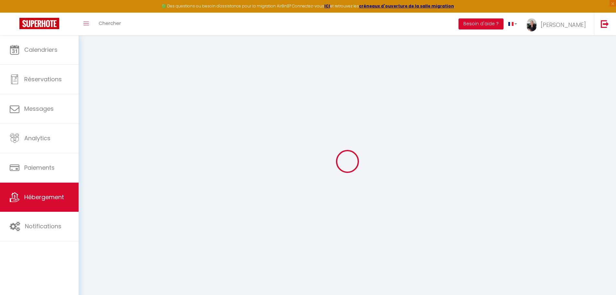
select select
checkbox input "false"
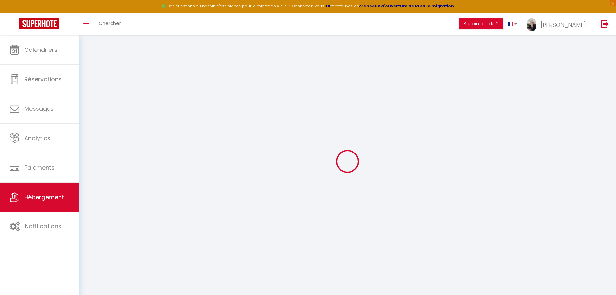
select select
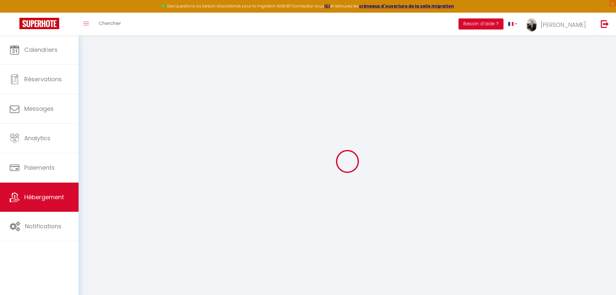
select select
checkbox input "false"
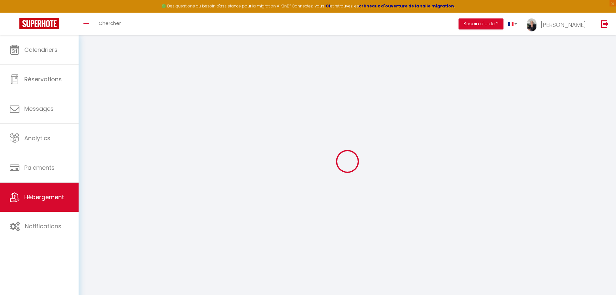
checkbox input "false"
select select
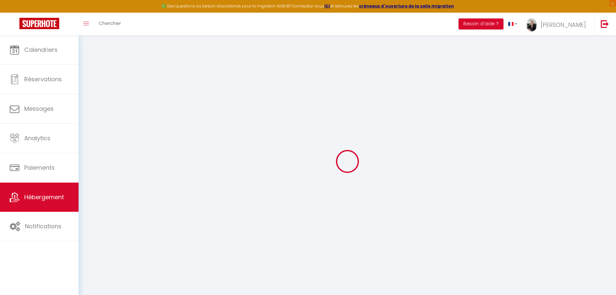
select select
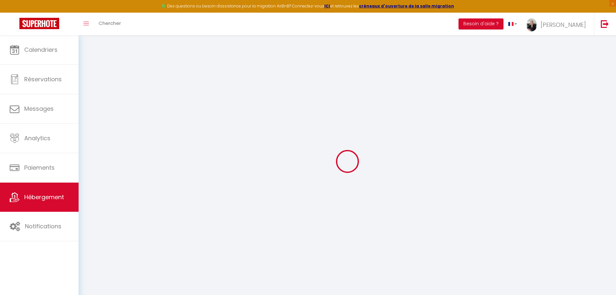
checkbox input "false"
select select
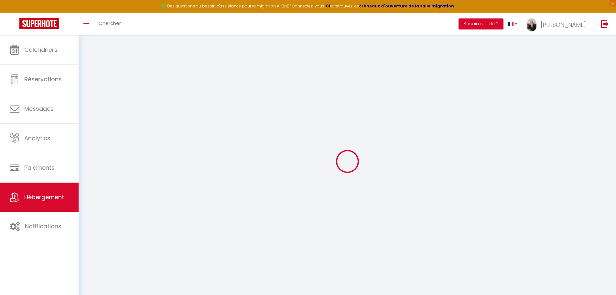
select select
type input "Chaleureux chalet - mer à 200m - parking gratuit"
type input "[PERSON_NAME]"
type input "Lamart"
type input "15 Rte de Montmort"
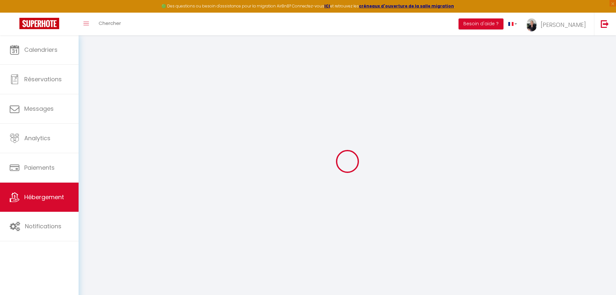
type input "51270"
type input "Corribert"
select select "houses"
select select "6"
select select "2"
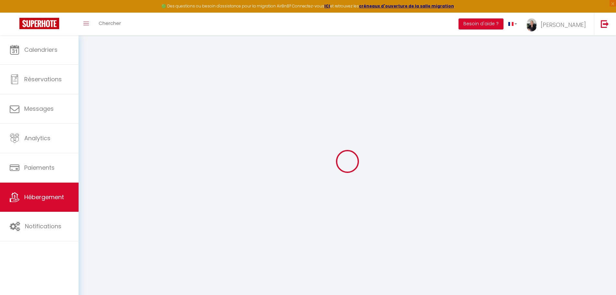
type input "104"
type input "7"
type input "50"
type input "5"
type input "4.8"
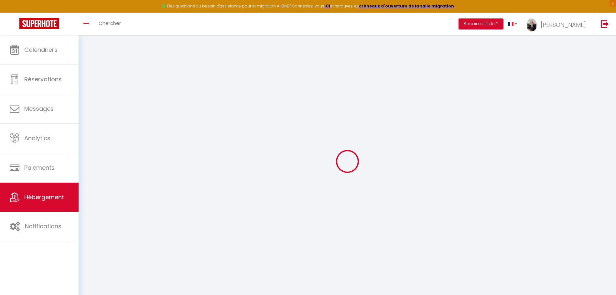
type input "750"
select select
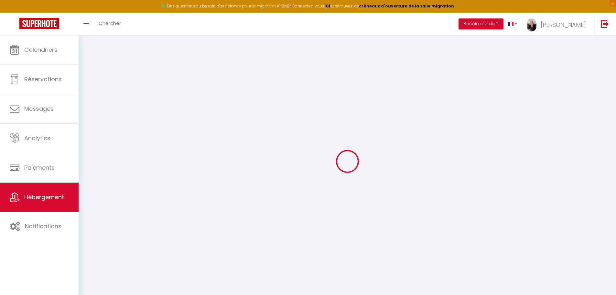
select select
type input "[STREET_ADDRESS]"
type input "14810"
type input "[GEOGRAPHIC_DATA]-[GEOGRAPHIC_DATA]-[GEOGRAPHIC_DATA]"
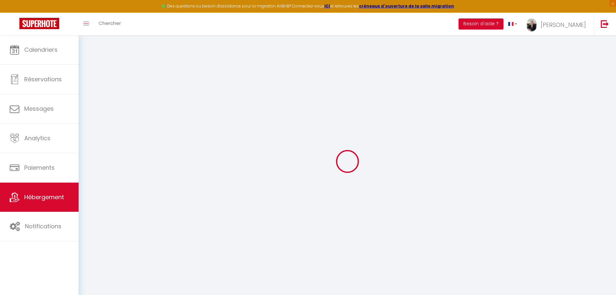
type input "[EMAIL_ADDRESS][DOMAIN_NAME]"
select select "6486"
checkbox input "true"
checkbox input "false"
checkbox input "true"
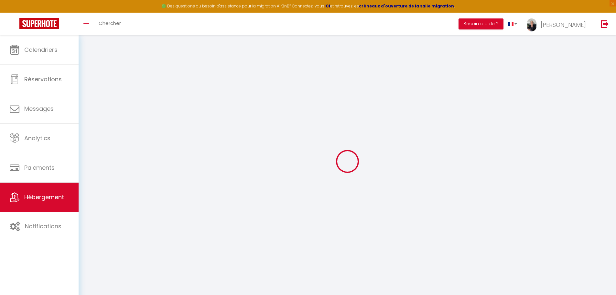
checkbox input "false"
radio input "true"
type input "25"
type input "87"
type input "0"
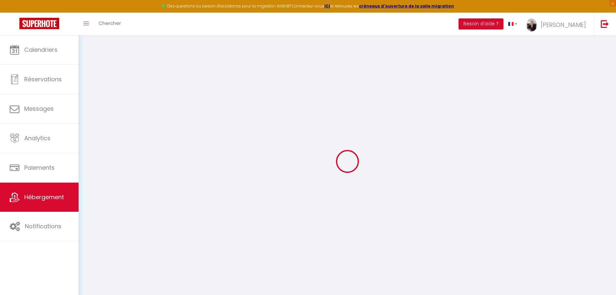
type input "0"
select select
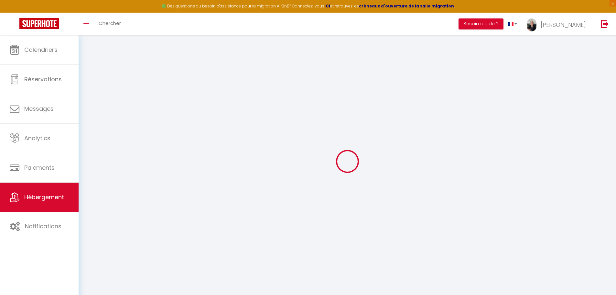
select select
checkbox input "true"
checkbox input "false"
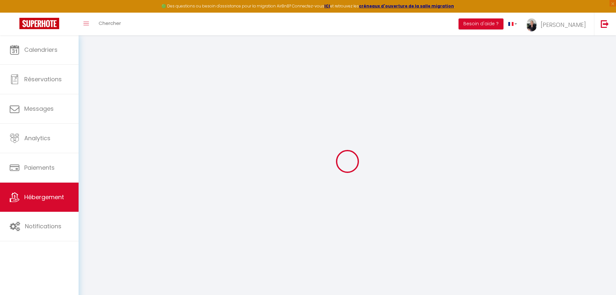
checkbox input "true"
checkbox input "false"
select select
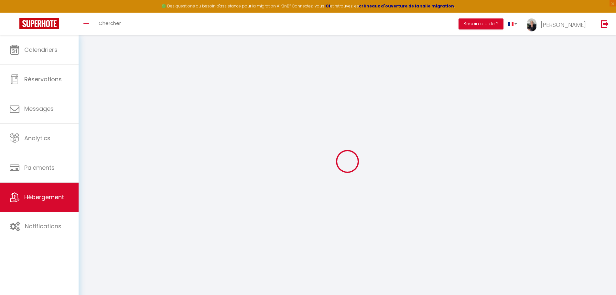
select select
checkbox input "true"
checkbox input "false"
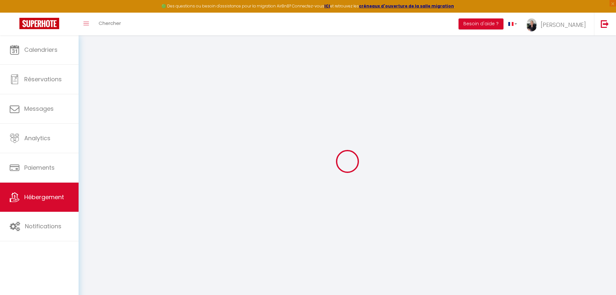
checkbox input "true"
checkbox input "false"
select select "cottage"
checkbox input "true"
checkbox input "false"
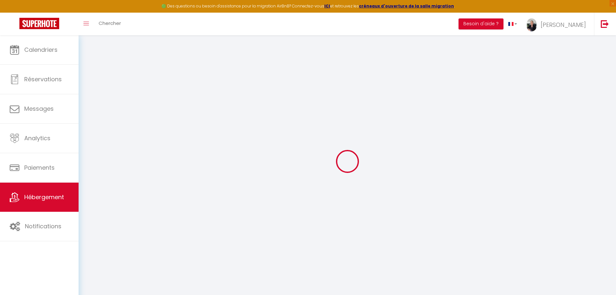
checkbox input "true"
checkbox input "false"
select select "17:00"
select select "23:45"
select select "10:00"
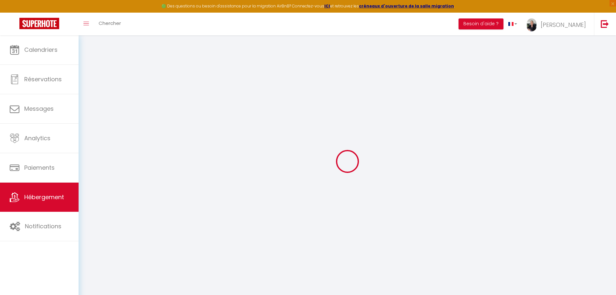
select select "30"
select select "120"
select select "09:00"
checkbox input "true"
checkbox input "false"
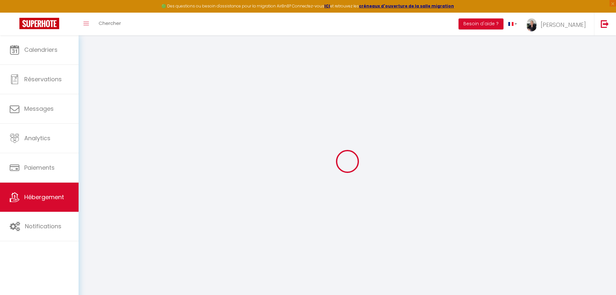
checkbox input "true"
checkbox input "false"
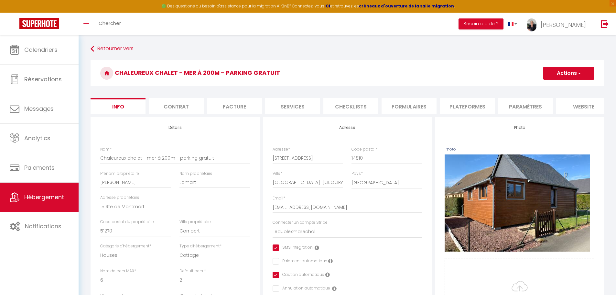
checkbox input "true"
checkbox input "false"
checkbox input "true"
checkbox input "false"
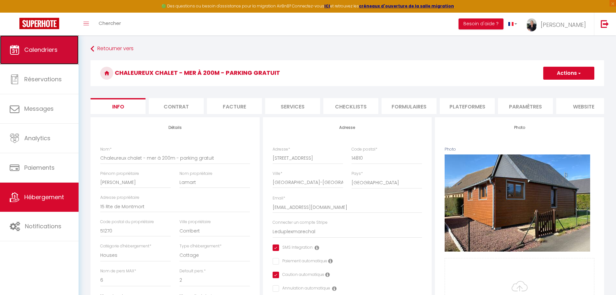
click at [44, 53] on span "Calendriers" at bounding box center [40, 50] width 33 height 8
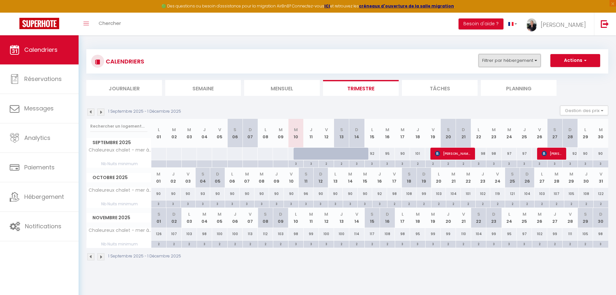
click at [530, 62] on button "Filtrer par hébergement" at bounding box center [510, 60] width 62 height 13
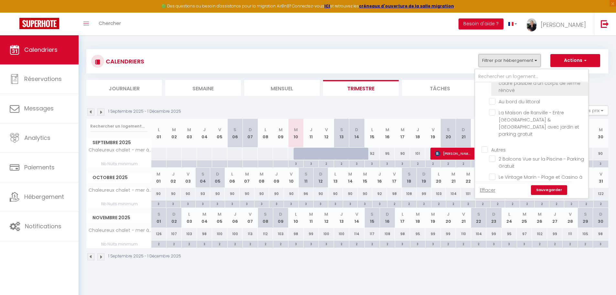
scroll to position [1068, 0]
click at [545, 190] on link "Sauvegarder" at bounding box center [549, 190] width 36 height 10
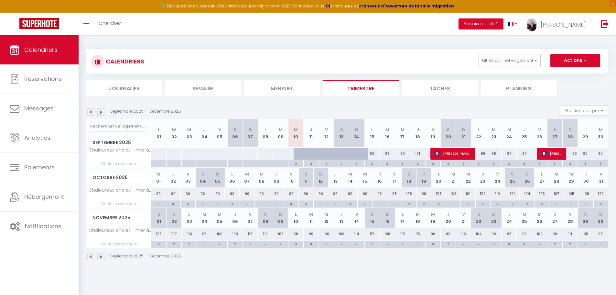
click at [103, 113] on img at bounding box center [100, 111] width 7 height 7
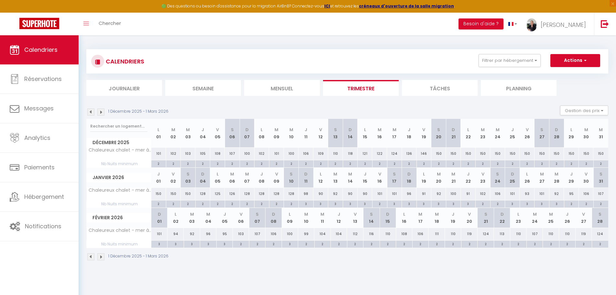
click at [103, 113] on img at bounding box center [100, 111] width 7 height 7
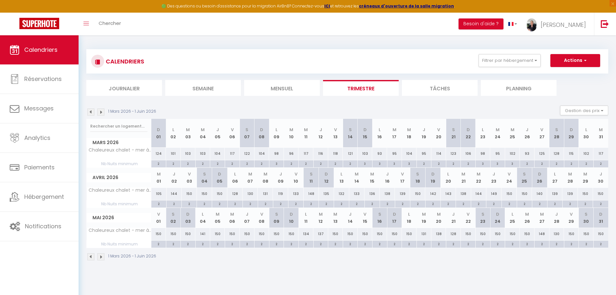
click at [103, 113] on img at bounding box center [100, 111] width 7 height 7
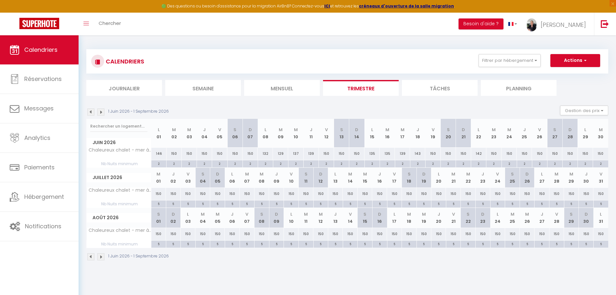
click at [103, 113] on img at bounding box center [100, 111] width 7 height 7
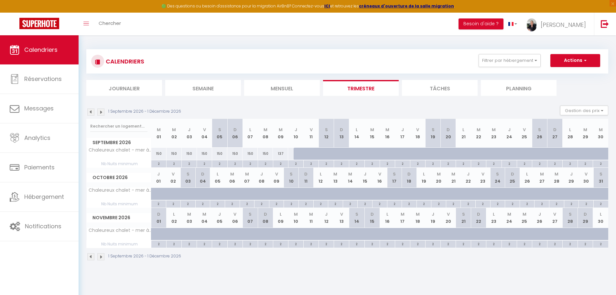
click at [92, 113] on img at bounding box center [90, 111] width 7 height 7
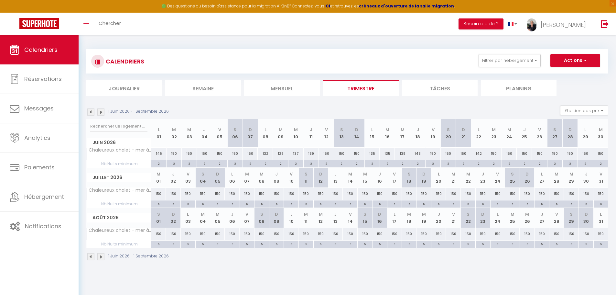
click at [92, 113] on img at bounding box center [90, 111] width 7 height 7
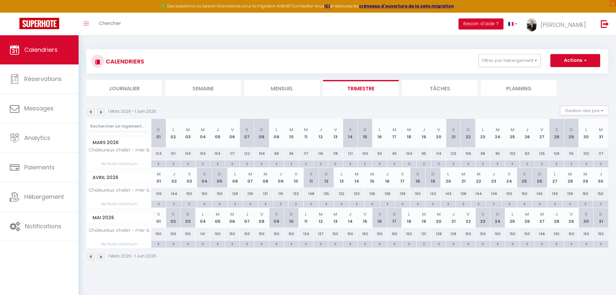
click at [92, 113] on img at bounding box center [90, 111] width 7 height 7
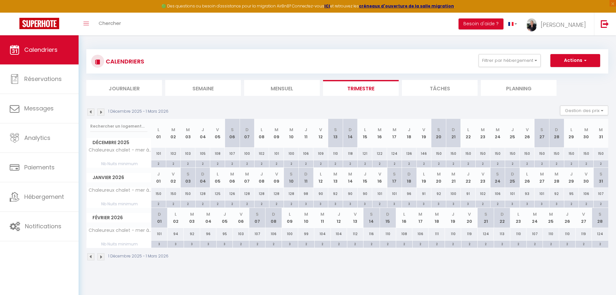
click at [92, 113] on img at bounding box center [90, 111] width 7 height 7
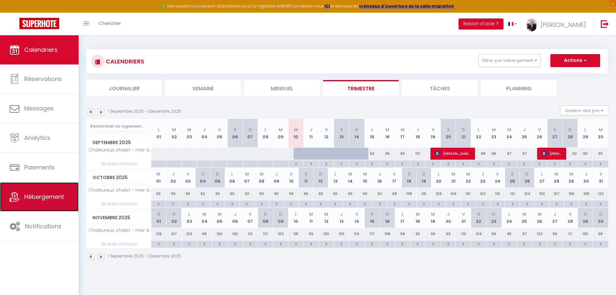
click at [49, 198] on span "Hébergement" at bounding box center [44, 196] width 40 height 8
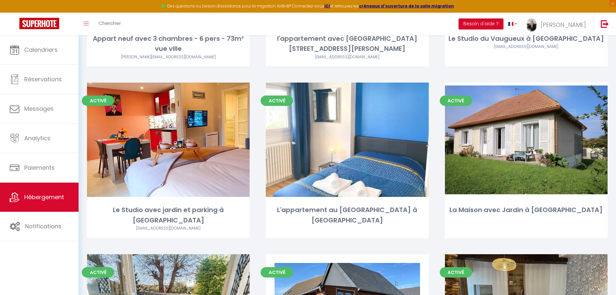
scroll to position [1682, 0]
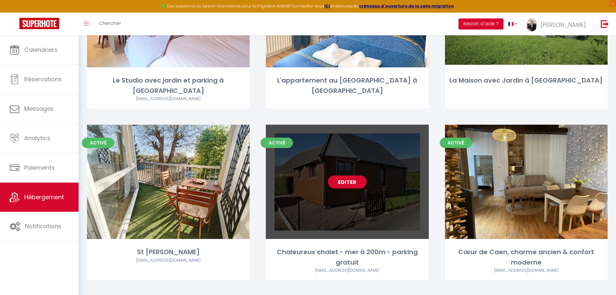
click at [349, 175] on link "Editer" at bounding box center [347, 181] width 39 height 13
select select "3"
select select "2"
select select "1"
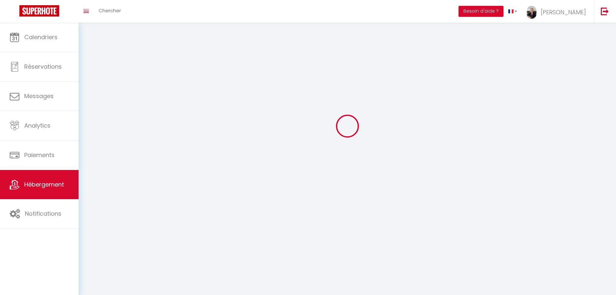
select select
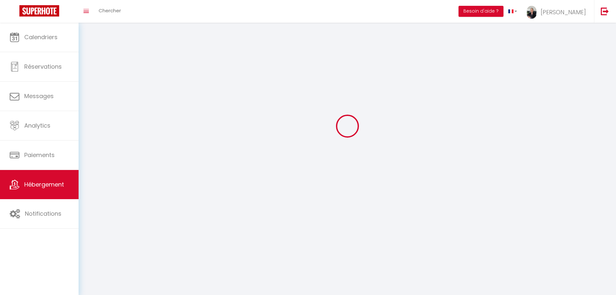
select select
checkbox input "false"
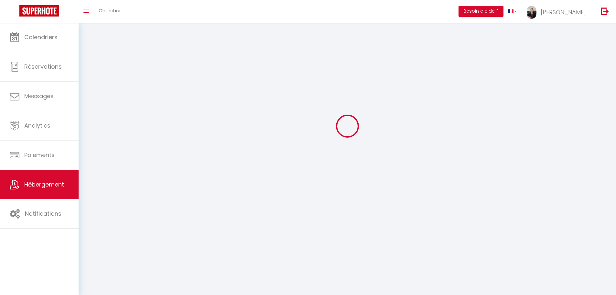
select select
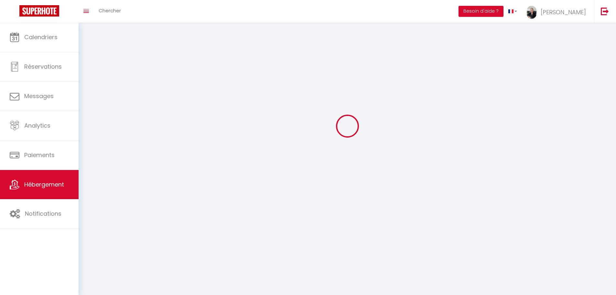
select select
checkbox input "false"
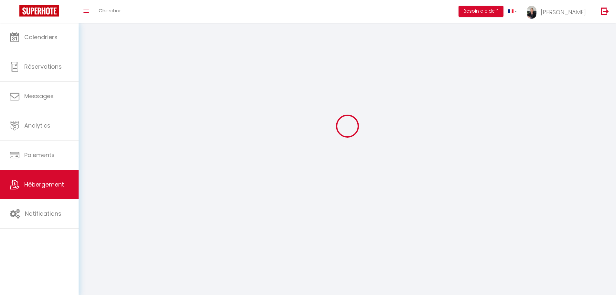
checkbox input "false"
select select
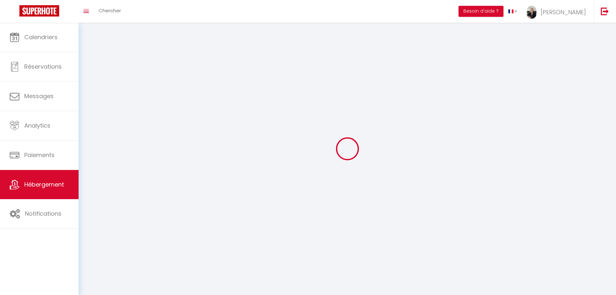
select select
checkbox input "false"
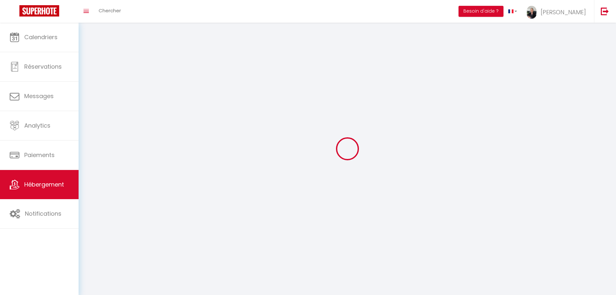
checkbox input "false"
select select
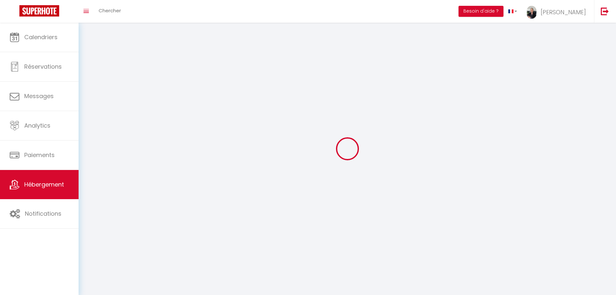
select select "1"
select select
select select "28"
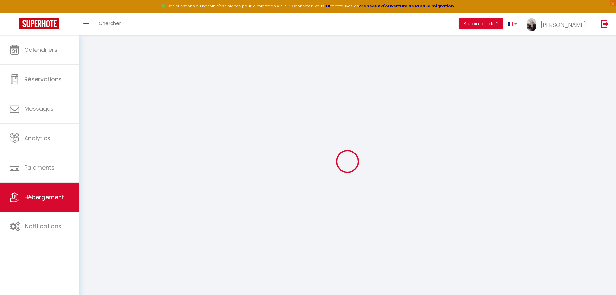
select select
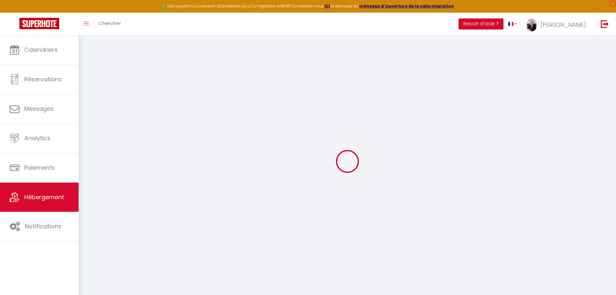
select select
checkbox input "false"
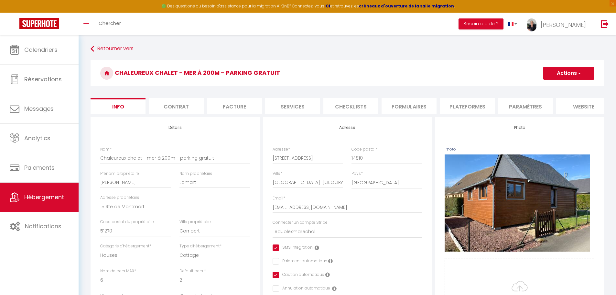
click at [464, 111] on li "Plateformes" at bounding box center [467, 106] width 55 height 16
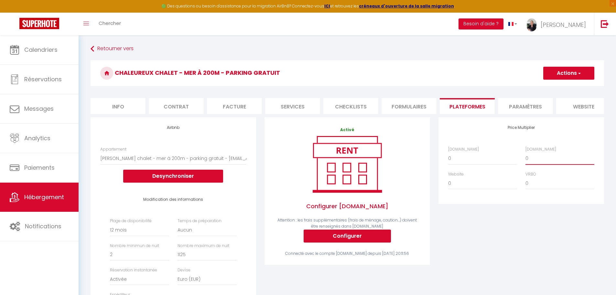
click at [533, 162] on select "0 + 1 % + 2 % + 3 % + 4 % + 5 % + 6 % + 7 % + 8 % + 9 %" at bounding box center [560, 158] width 69 height 12
click at [526, 157] on select "0 + 1 % + 2 % + 3 % + 4 % + 5 % + 6 % + 7 % + 8 % + 9 %" at bounding box center [560, 158] width 69 height 12
click at [572, 75] on button "Actions" at bounding box center [568, 73] width 51 height 13
click at [562, 88] on link "Enregistrer" at bounding box center [568, 87] width 51 height 8
